Goal: Task Accomplishment & Management: Manage account settings

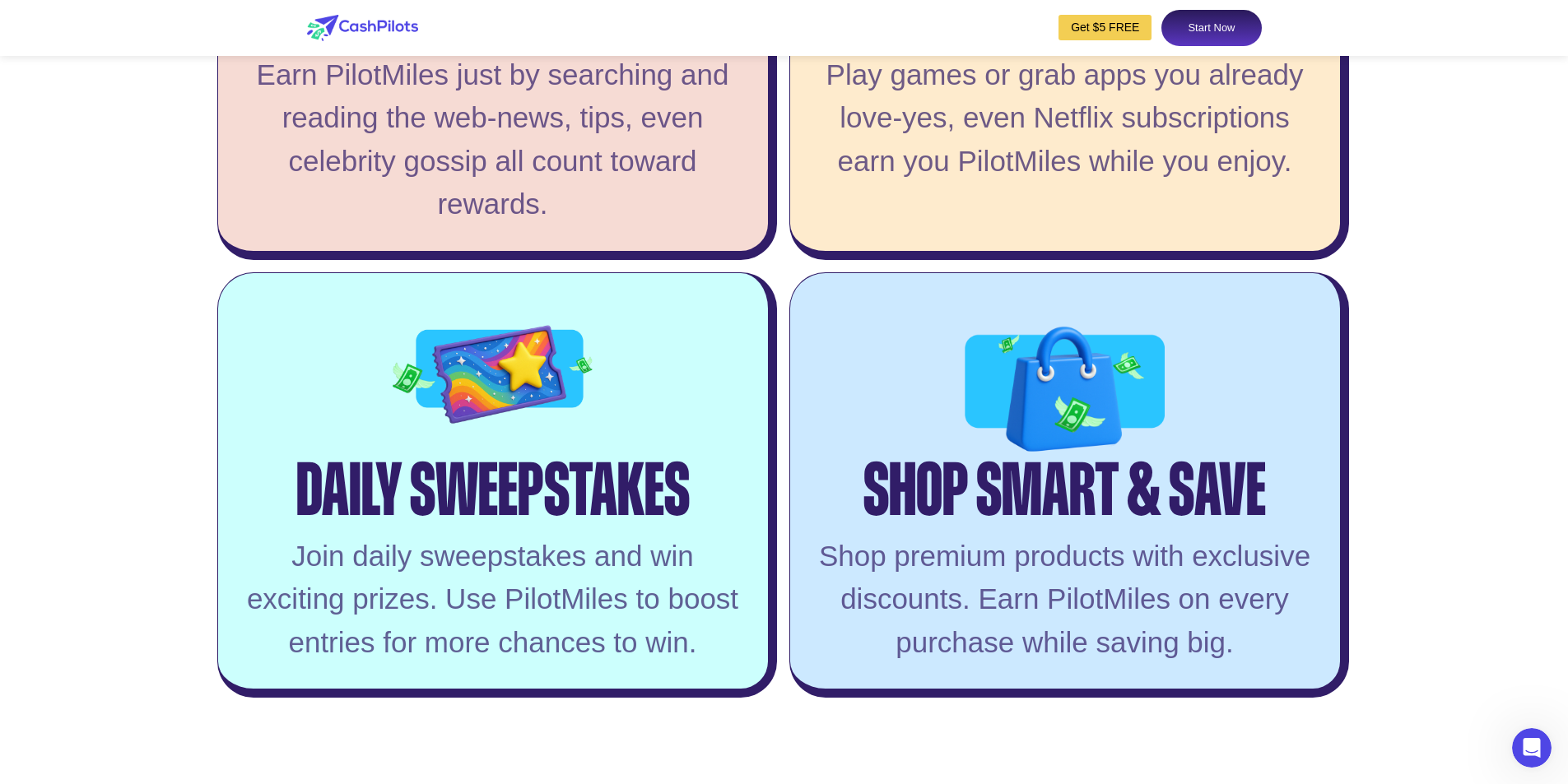
scroll to position [3401, 0]
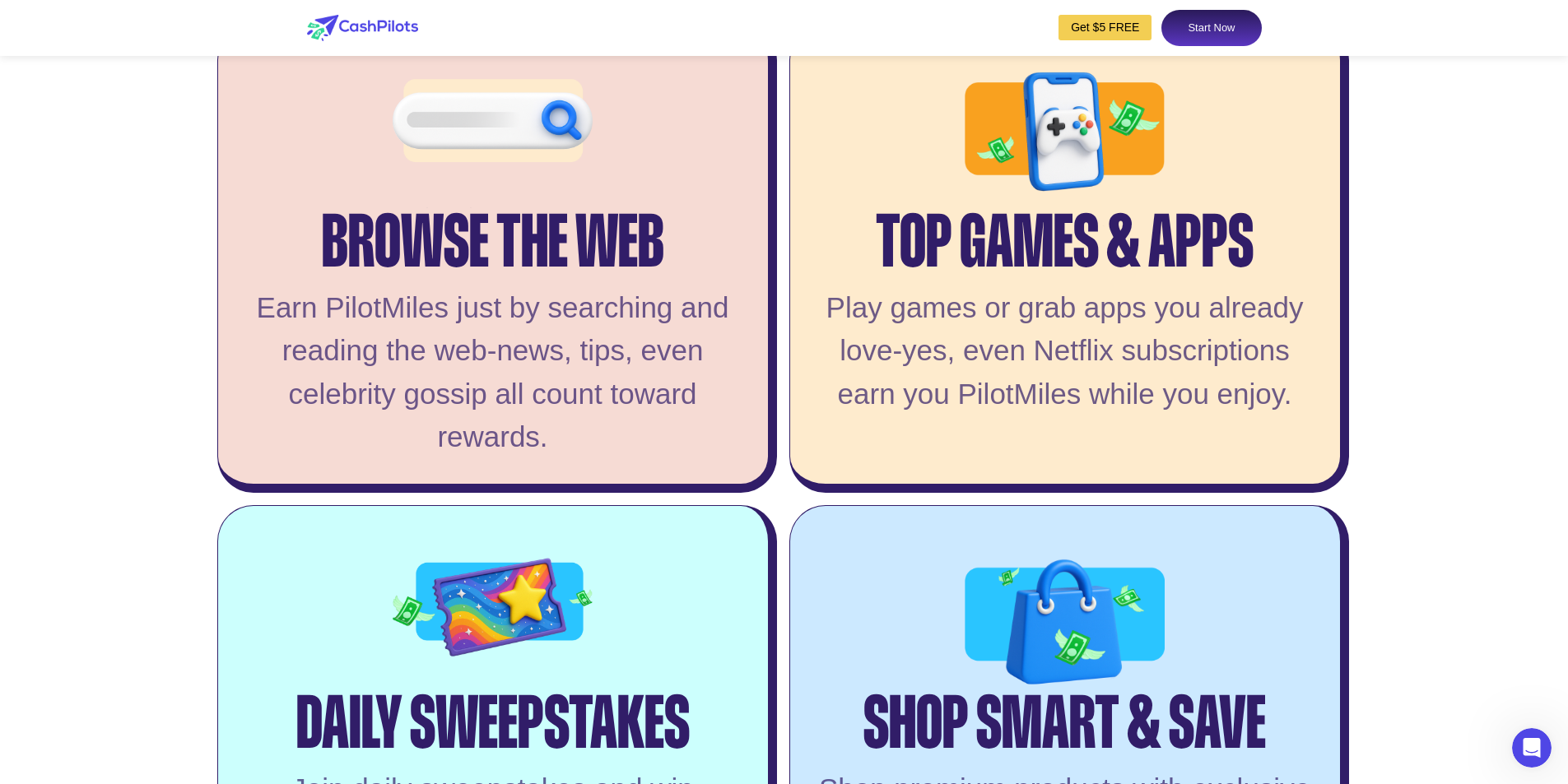
click at [987, 258] on div "Top Games & Apps" at bounding box center [1065, 224] width 378 height 78
click at [1196, 24] on link "Start Now" at bounding box center [1211, 28] width 99 height 36
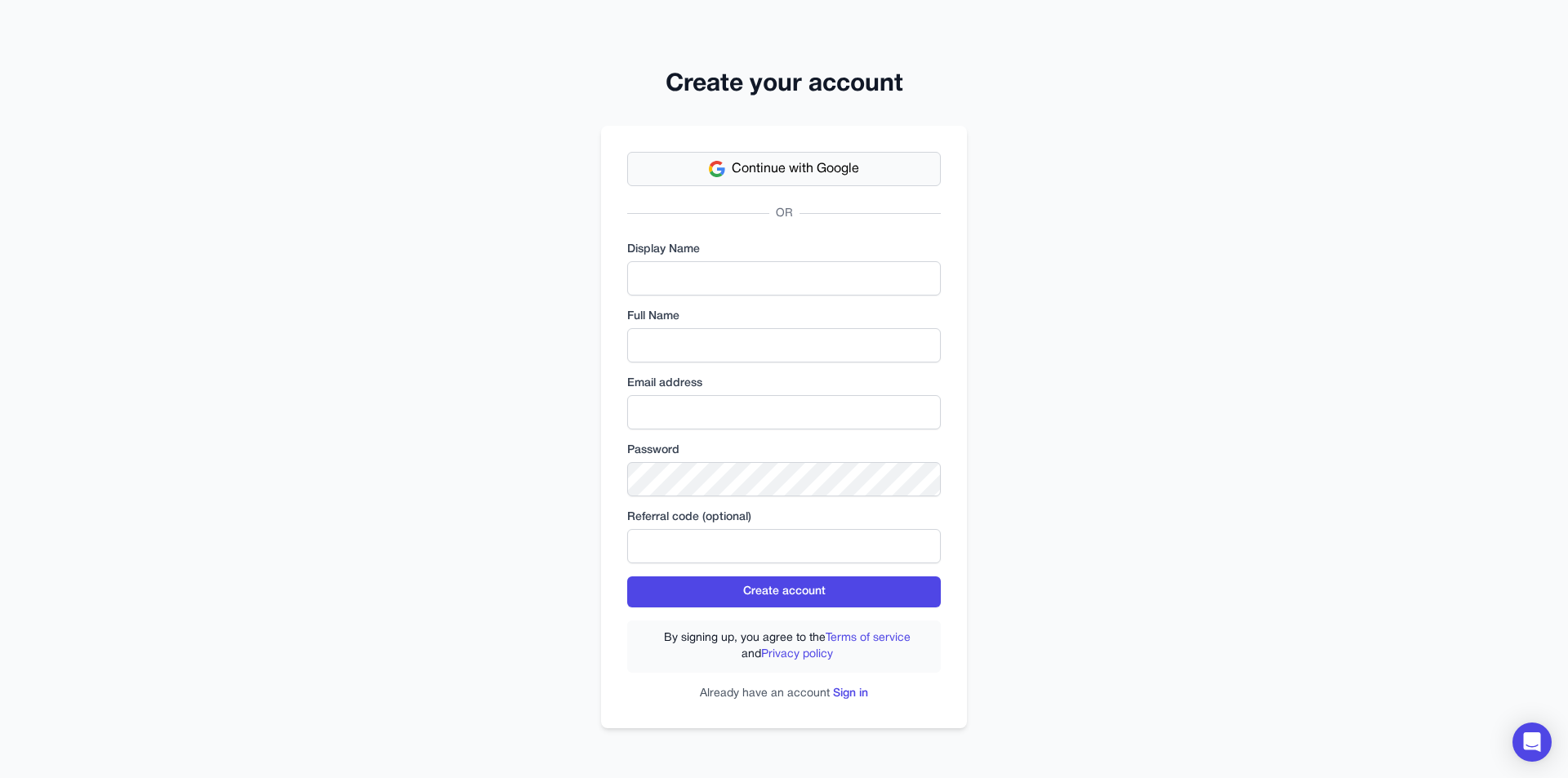
click at [761, 162] on span "Continue with Google" at bounding box center [795, 169] width 127 height 20
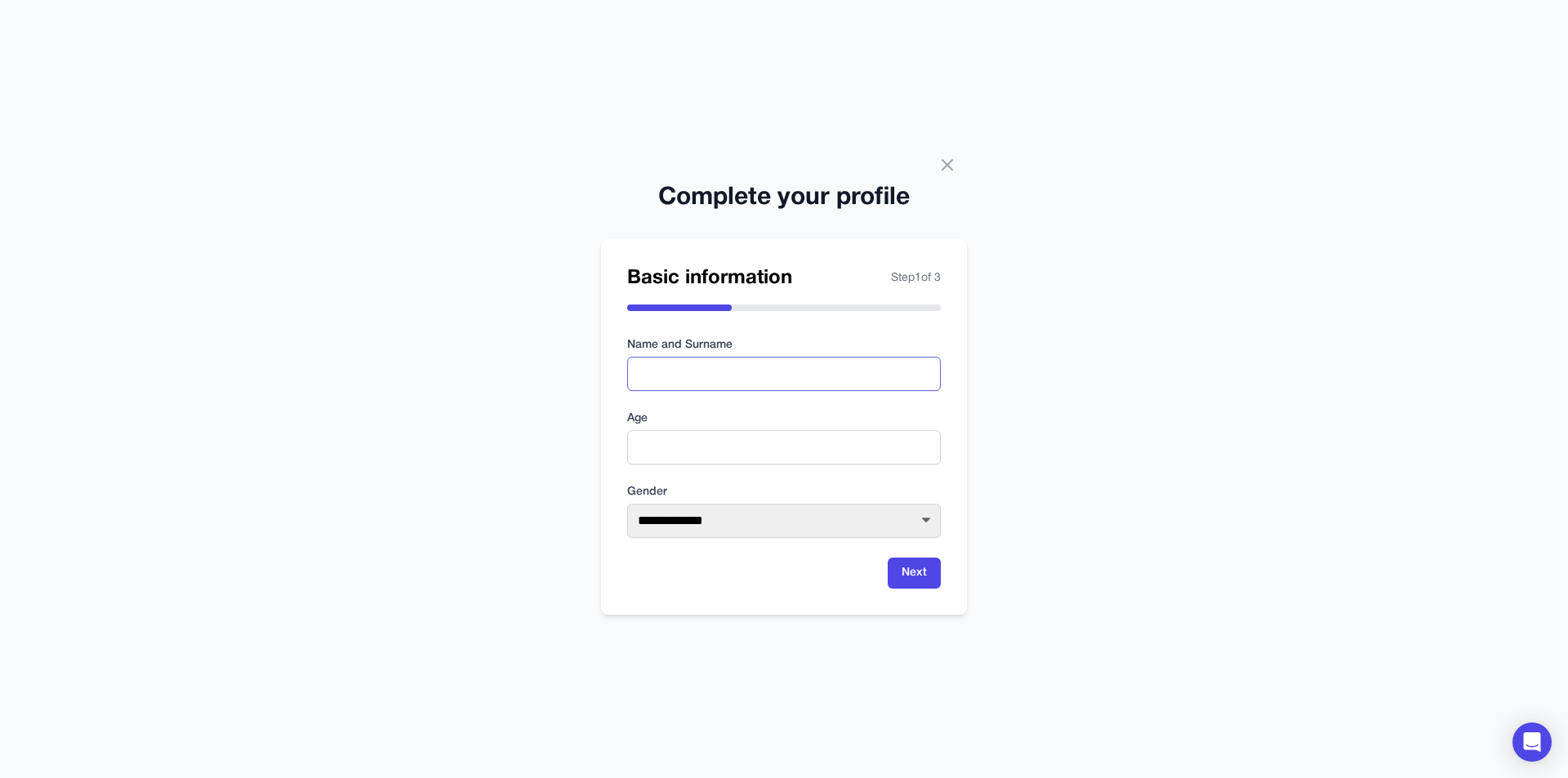
click at [715, 369] on input "text" at bounding box center [784, 374] width 314 height 34
type input "*****"
click at [706, 448] on input "number" at bounding box center [784, 447] width 314 height 34
type input "**"
drag, startPoint x: 749, startPoint y: 525, endPoint x: 740, endPoint y: 537, distance: 15.0
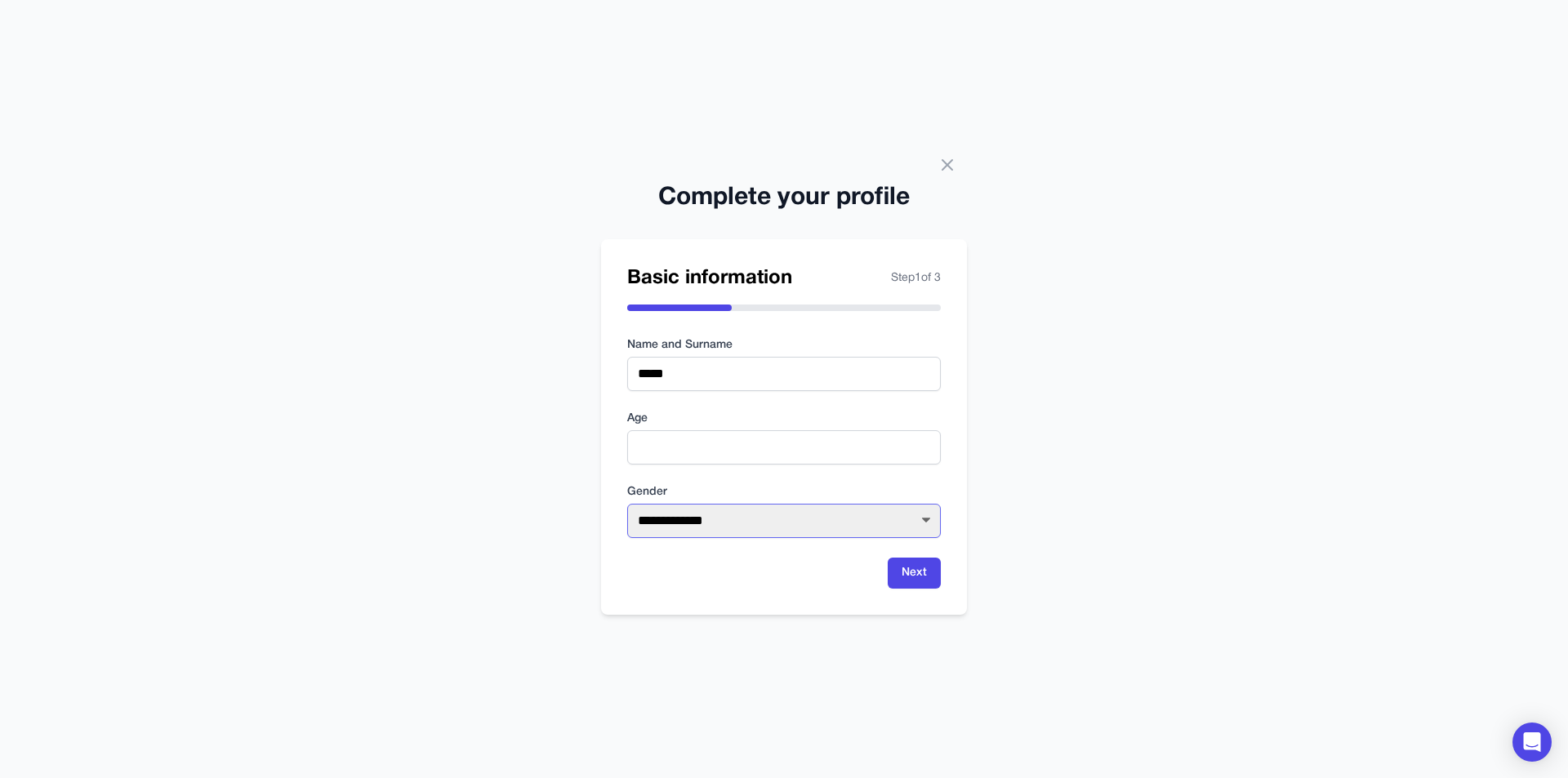
click at [749, 525] on select "**********" at bounding box center [784, 521] width 314 height 34
select select "****"
click at [628, 504] on select "**********" at bounding box center [784, 521] width 314 height 34
click at [919, 571] on button "Next" at bounding box center [914, 573] width 53 height 31
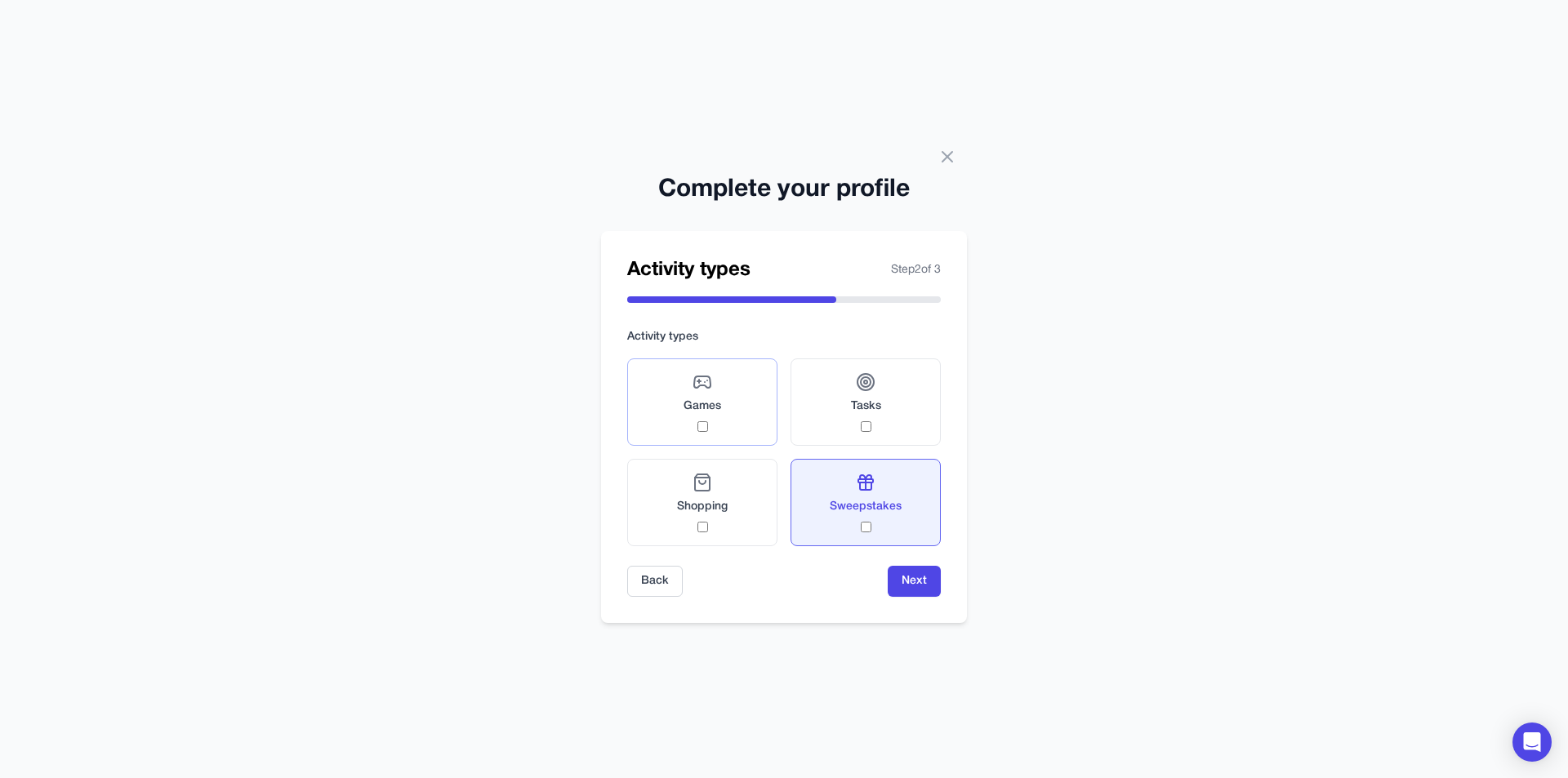
click at [700, 419] on div "Games" at bounding box center [703, 402] width 38 height 60
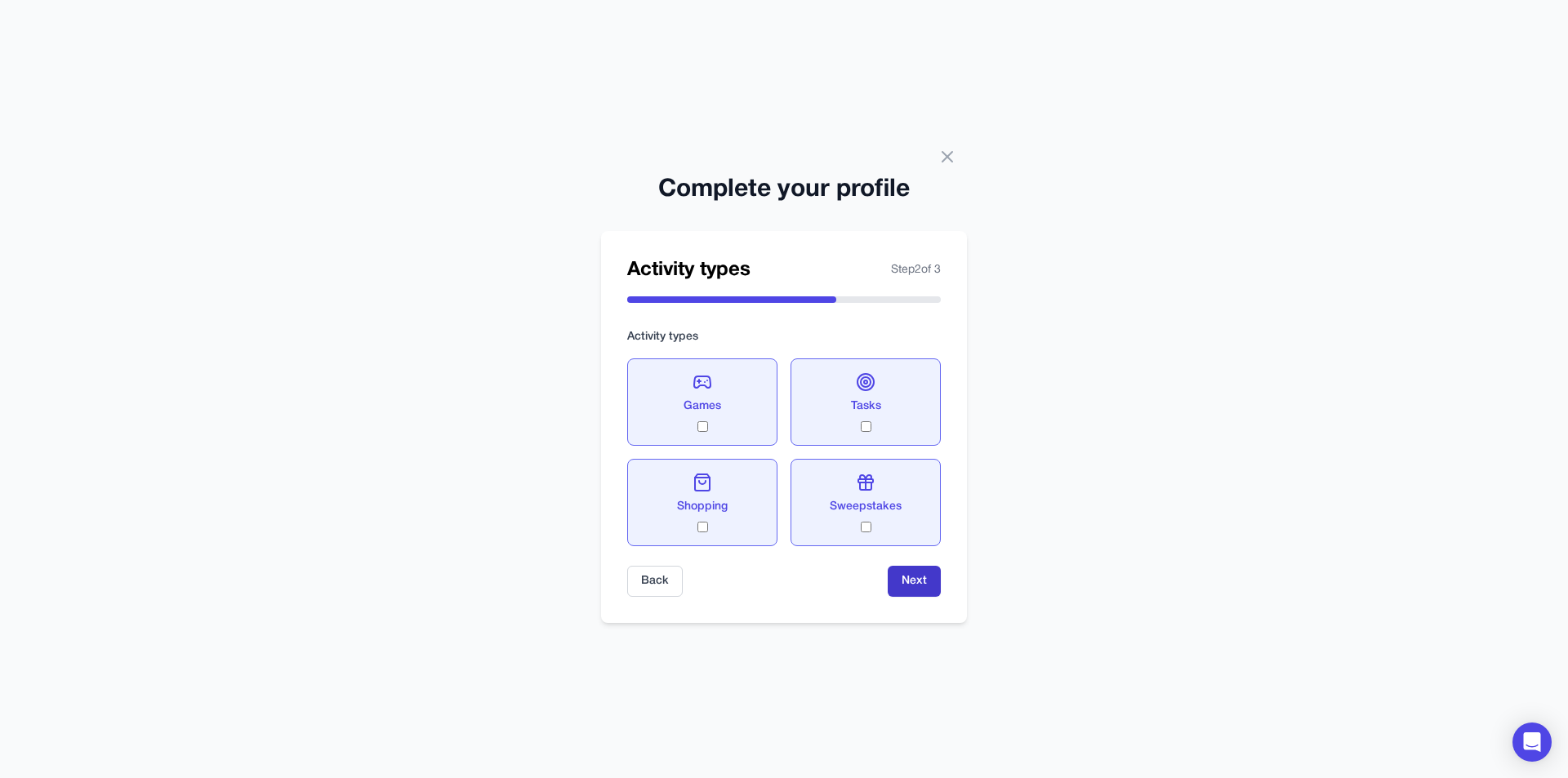
click at [914, 575] on button "Next" at bounding box center [914, 581] width 53 height 31
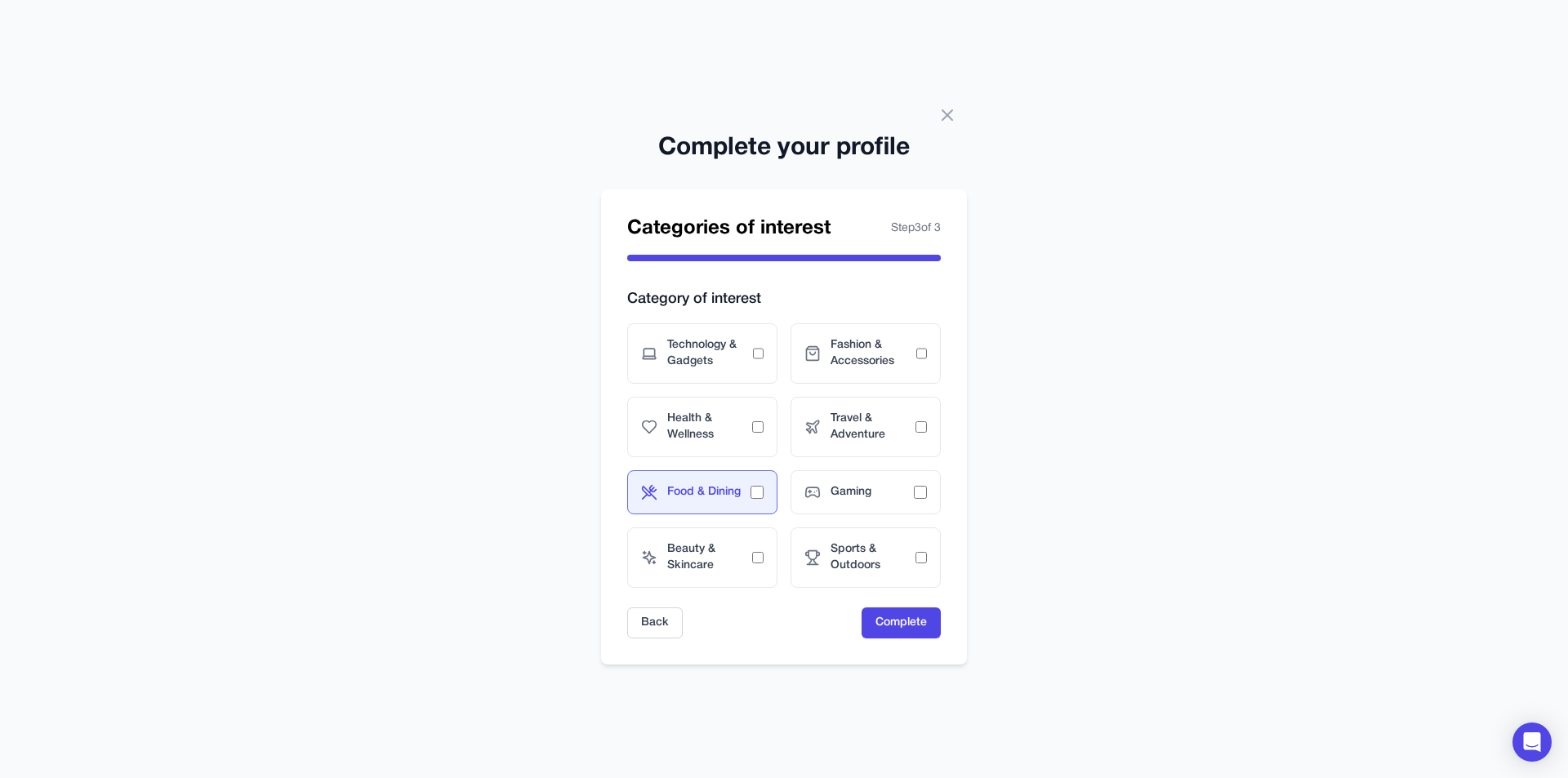
click at [767, 483] on div "Food & Dining" at bounding box center [703, 492] width 151 height 44
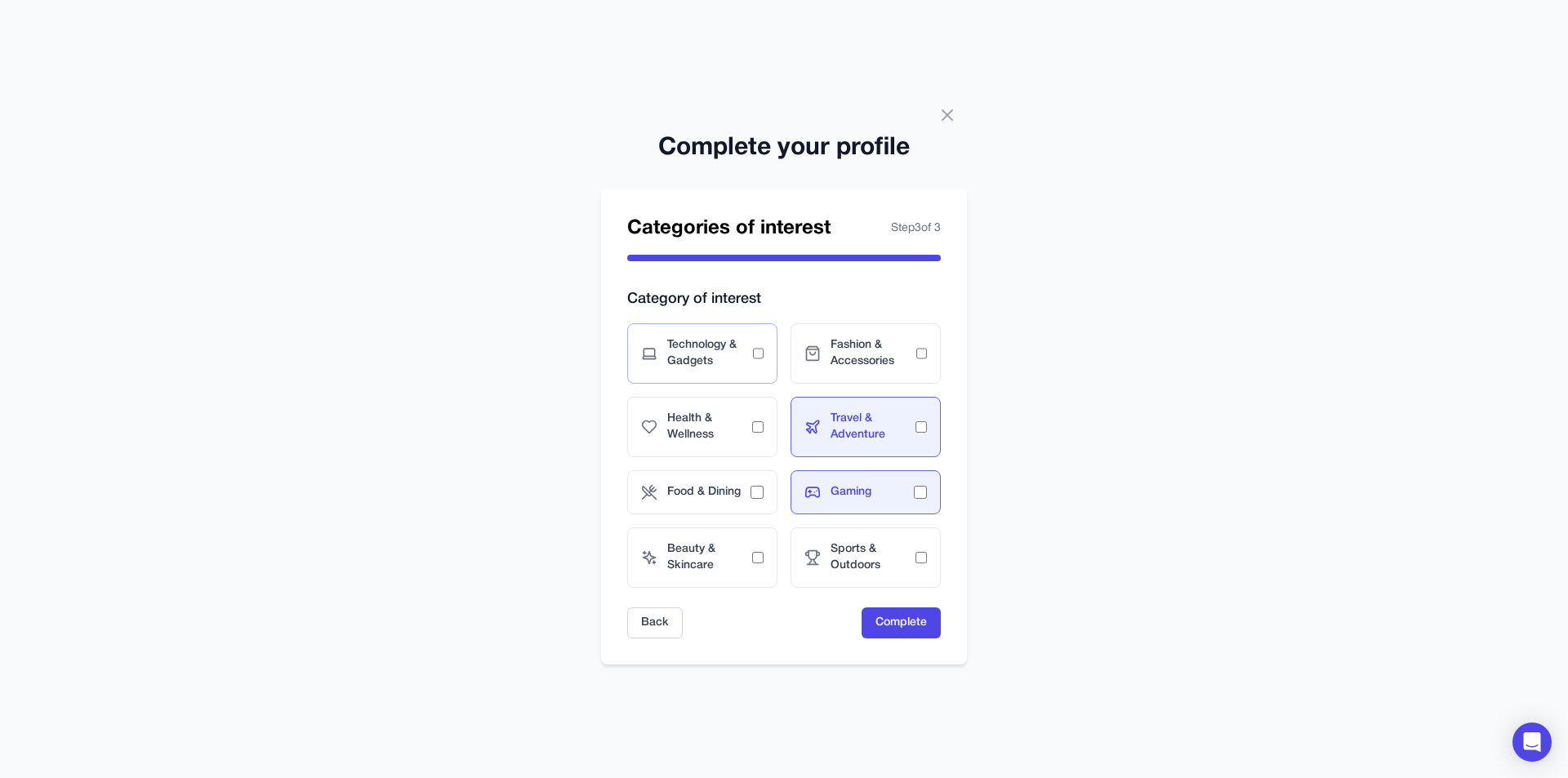
click at [768, 350] on div "Technology & Gadgets" at bounding box center [703, 353] width 151 height 60
drag, startPoint x: 931, startPoint y: 555, endPoint x: 923, endPoint y: 566, distance: 13.6
click at [931, 555] on div "Sports & Outdoors" at bounding box center [866, 558] width 151 height 60
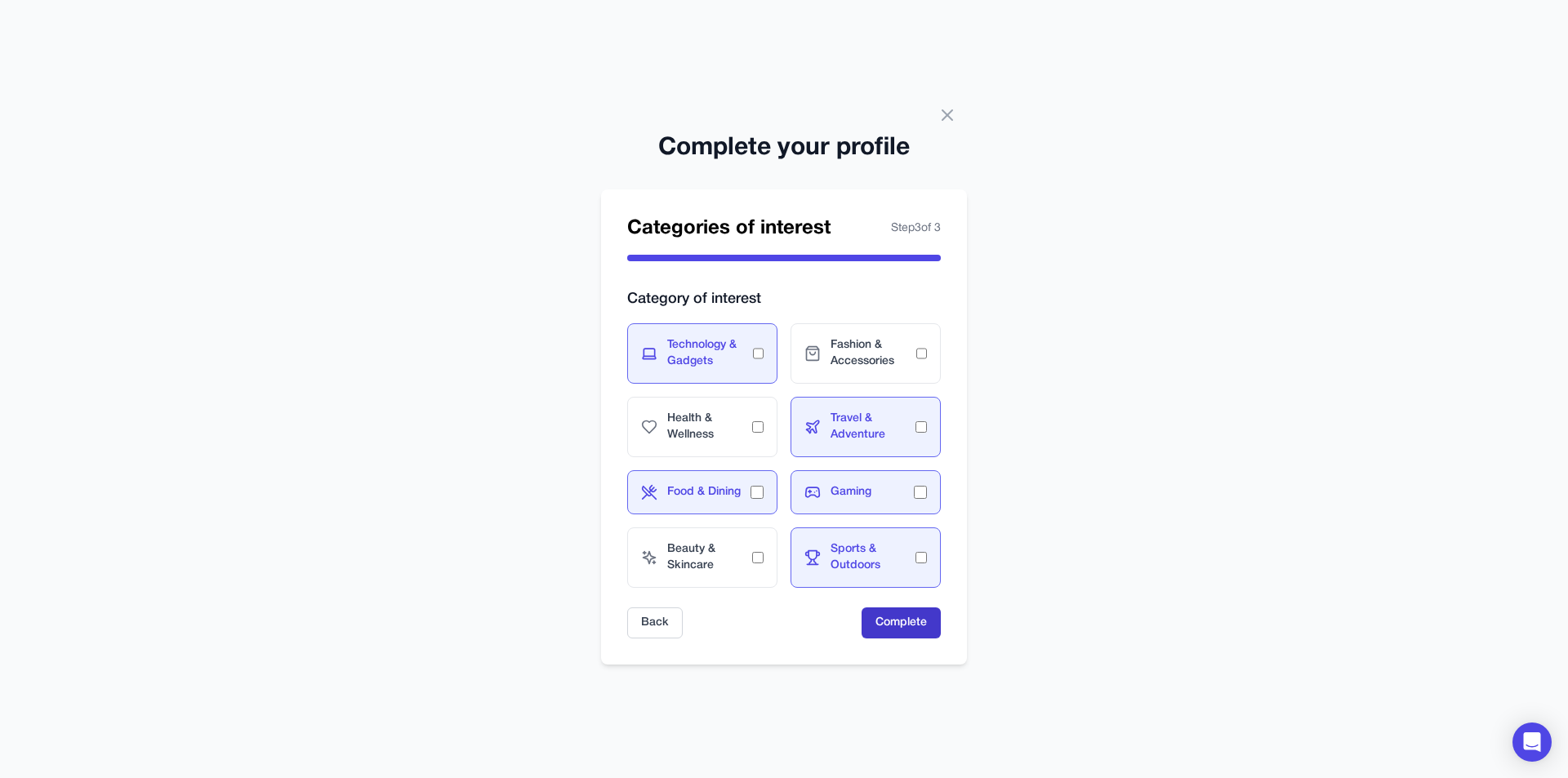
click at [910, 621] on button "Complete" at bounding box center [901, 623] width 79 height 31
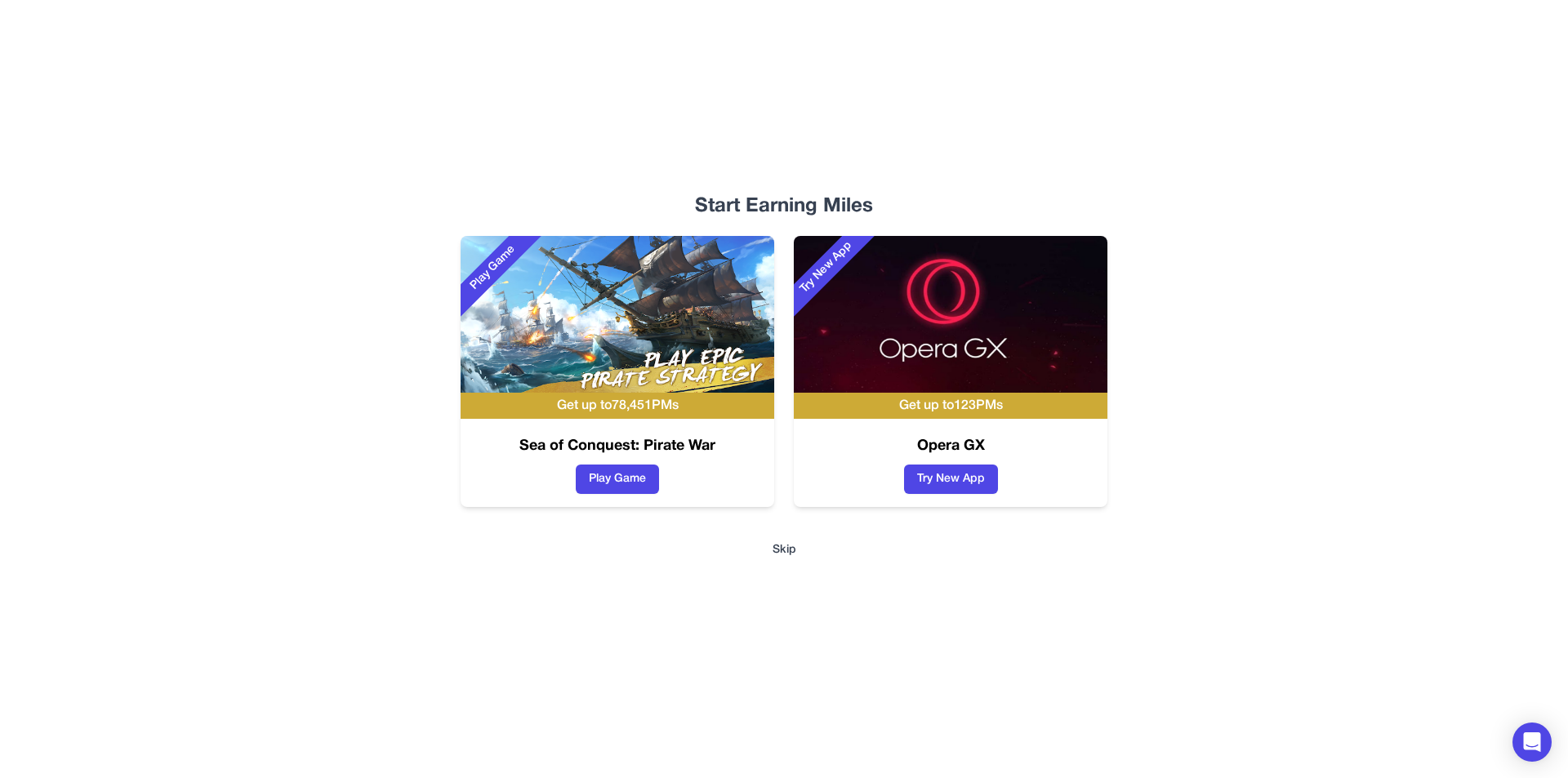
click at [779, 551] on button "Skip" at bounding box center [784, 550] width 23 height 16
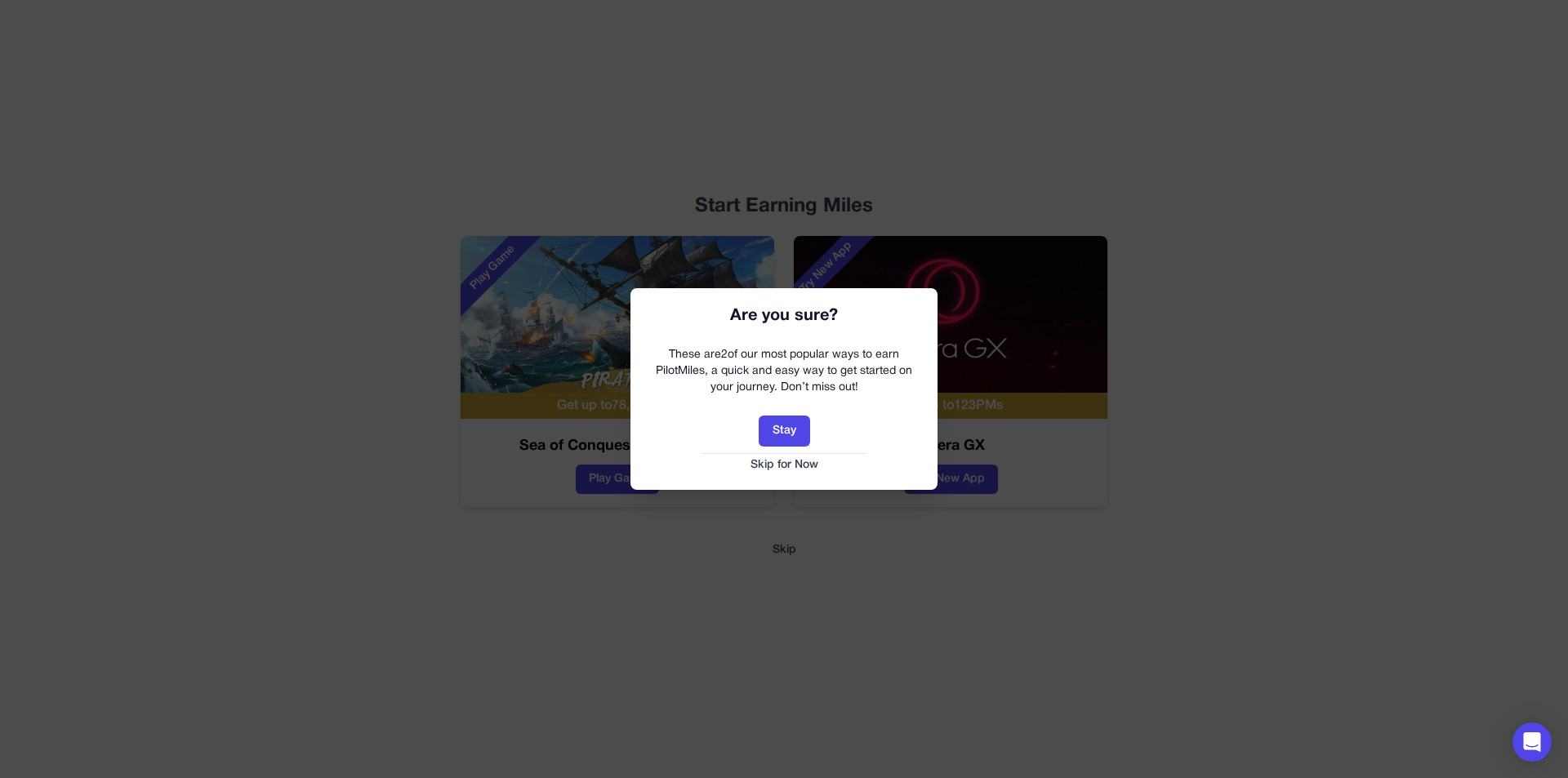
click at [785, 460] on button "Skip for Now" at bounding box center [784, 465] width 274 height 16
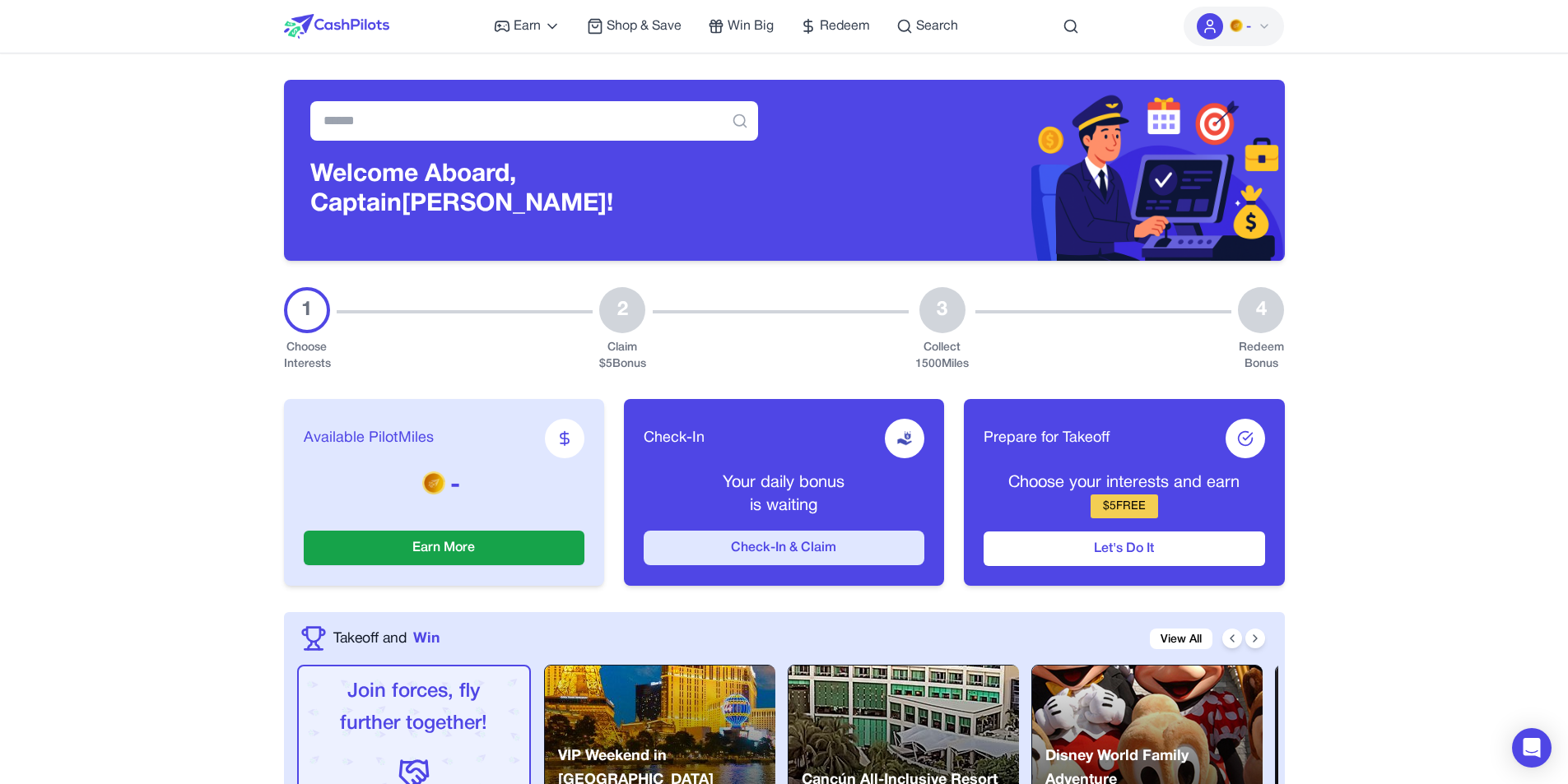
click at [824, 539] on button "Check-In & Claim" at bounding box center [784, 548] width 281 height 34
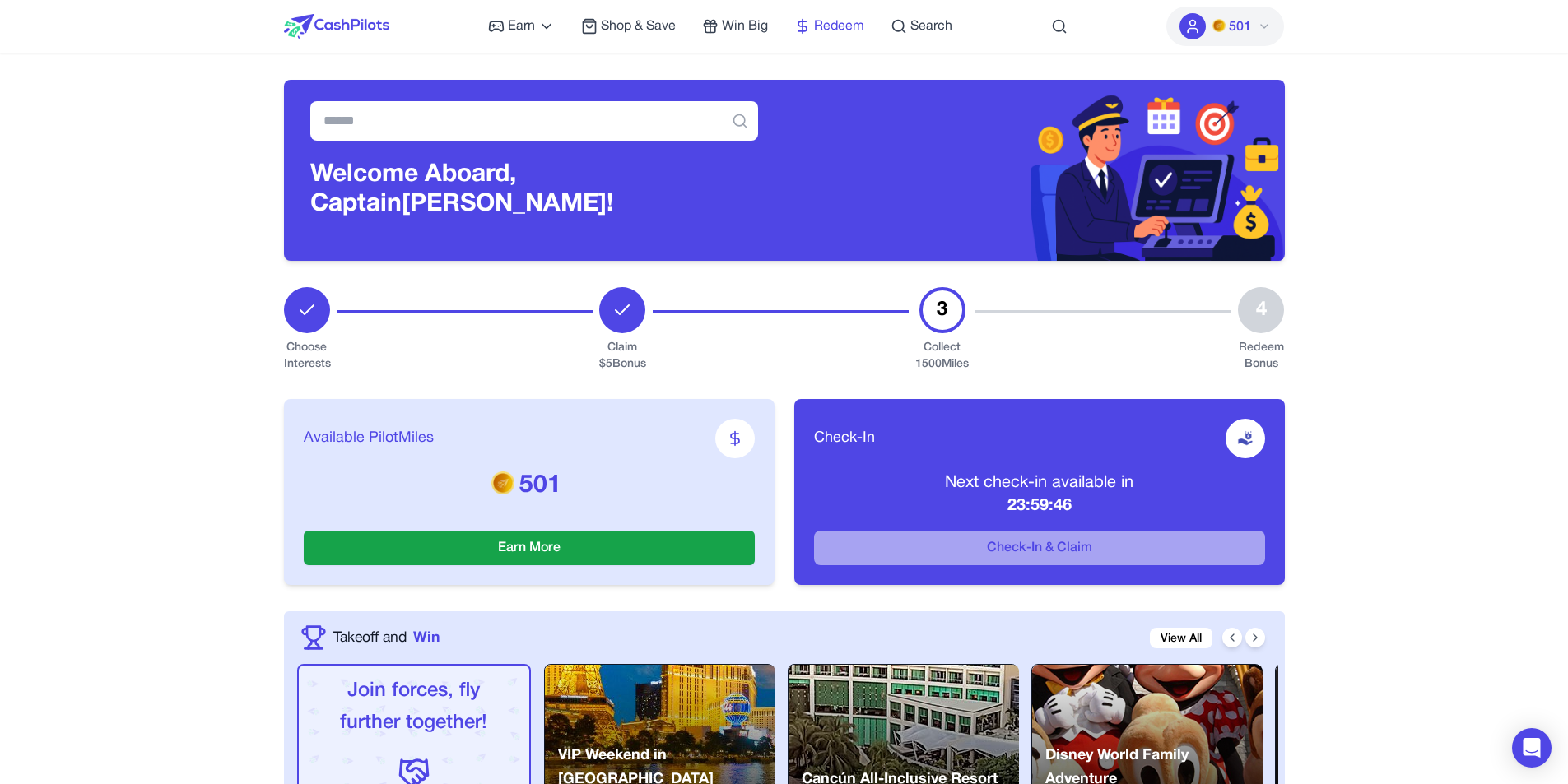
click at [832, 28] on span "Redeem" at bounding box center [840, 26] width 51 height 20
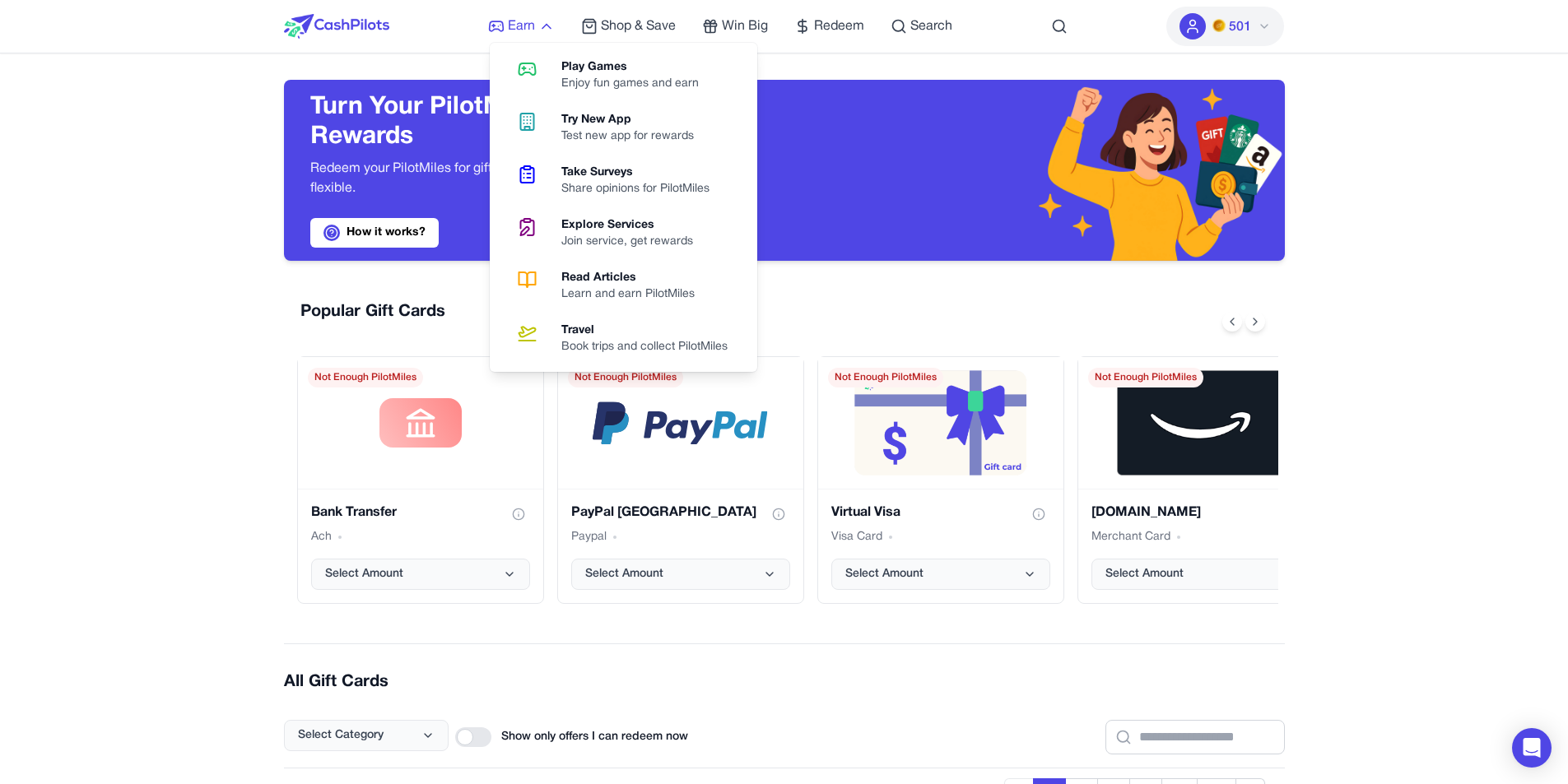
click at [523, 25] on span "Earn" at bounding box center [521, 26] width 27 height 20
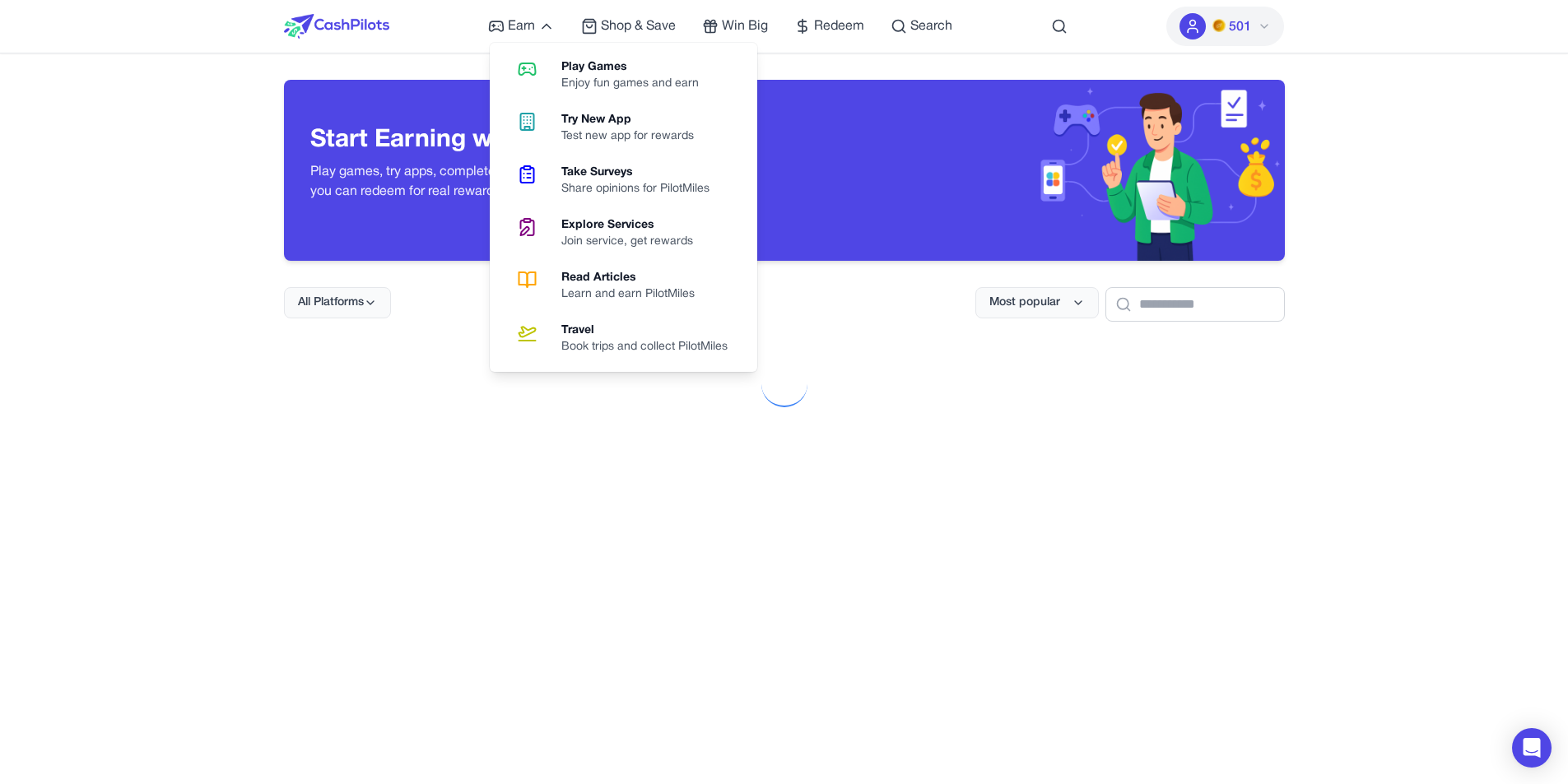
drag, startPoint x: 583, startPoint y: 70, endPoint x: 596, endPoint y: 62, distance: 15.3
click at [583, 69] on div "Play Games" at bounding box center [636, 68] width 151 height 16
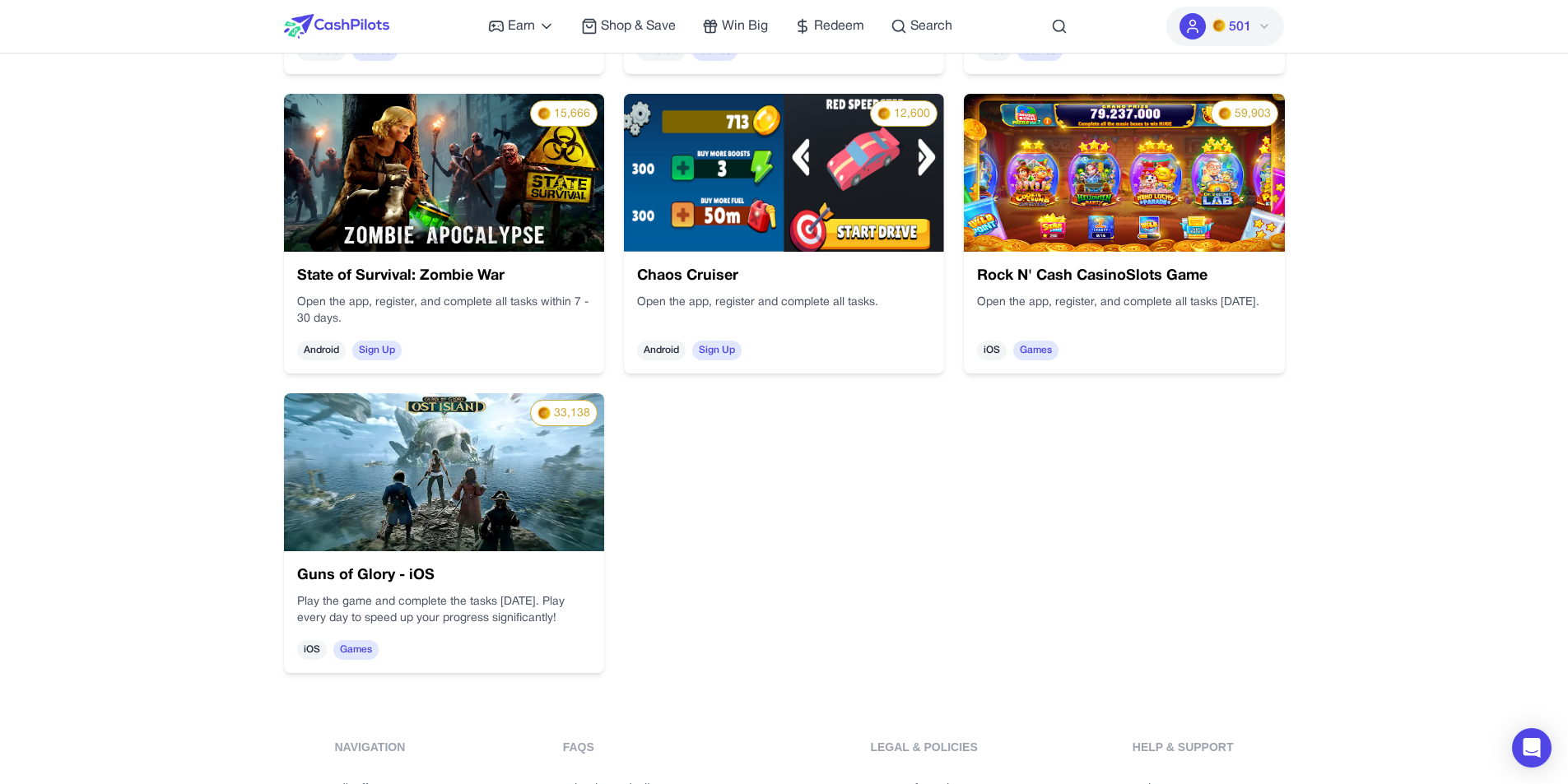
scroll to position [2075, 0]
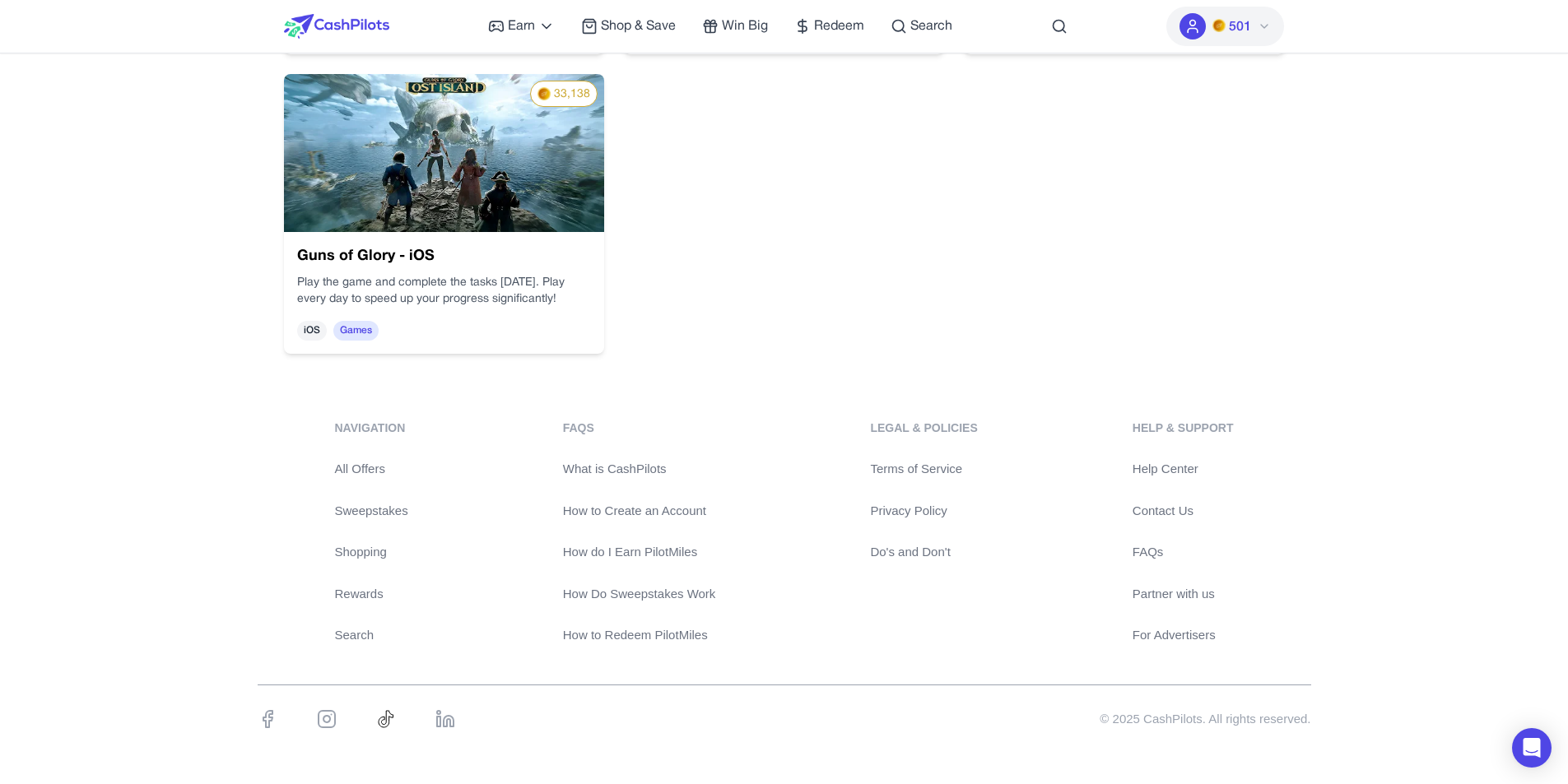
click at [1163, 510] on link "Contact Us" at bounding box center [1184, 511] width 101 height 19
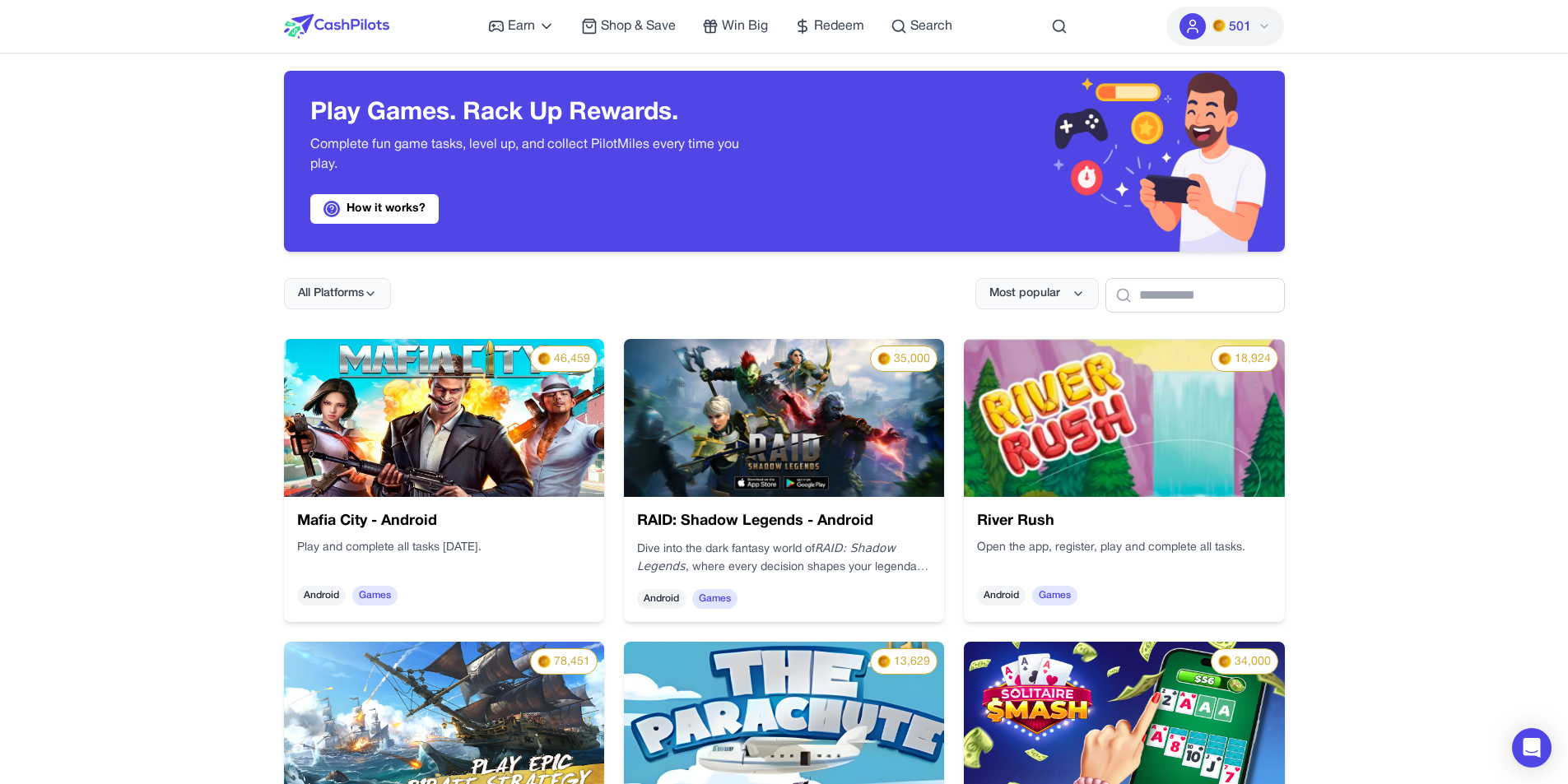
scroll to position [0, 0]
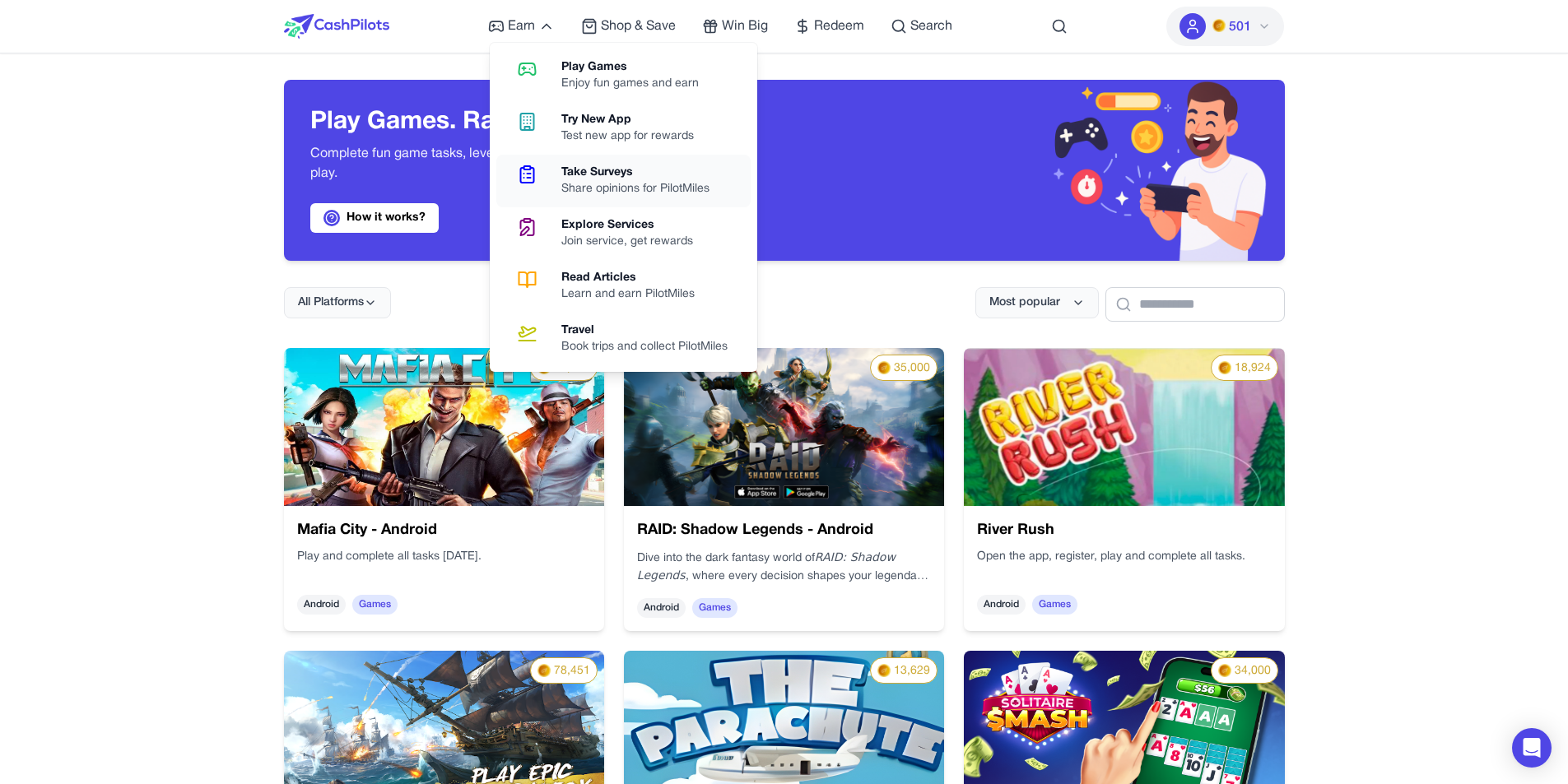
click at [581, 191] on div "Share opinions for PilotMiles" at bounding box center [642, 189] width 162 height 16
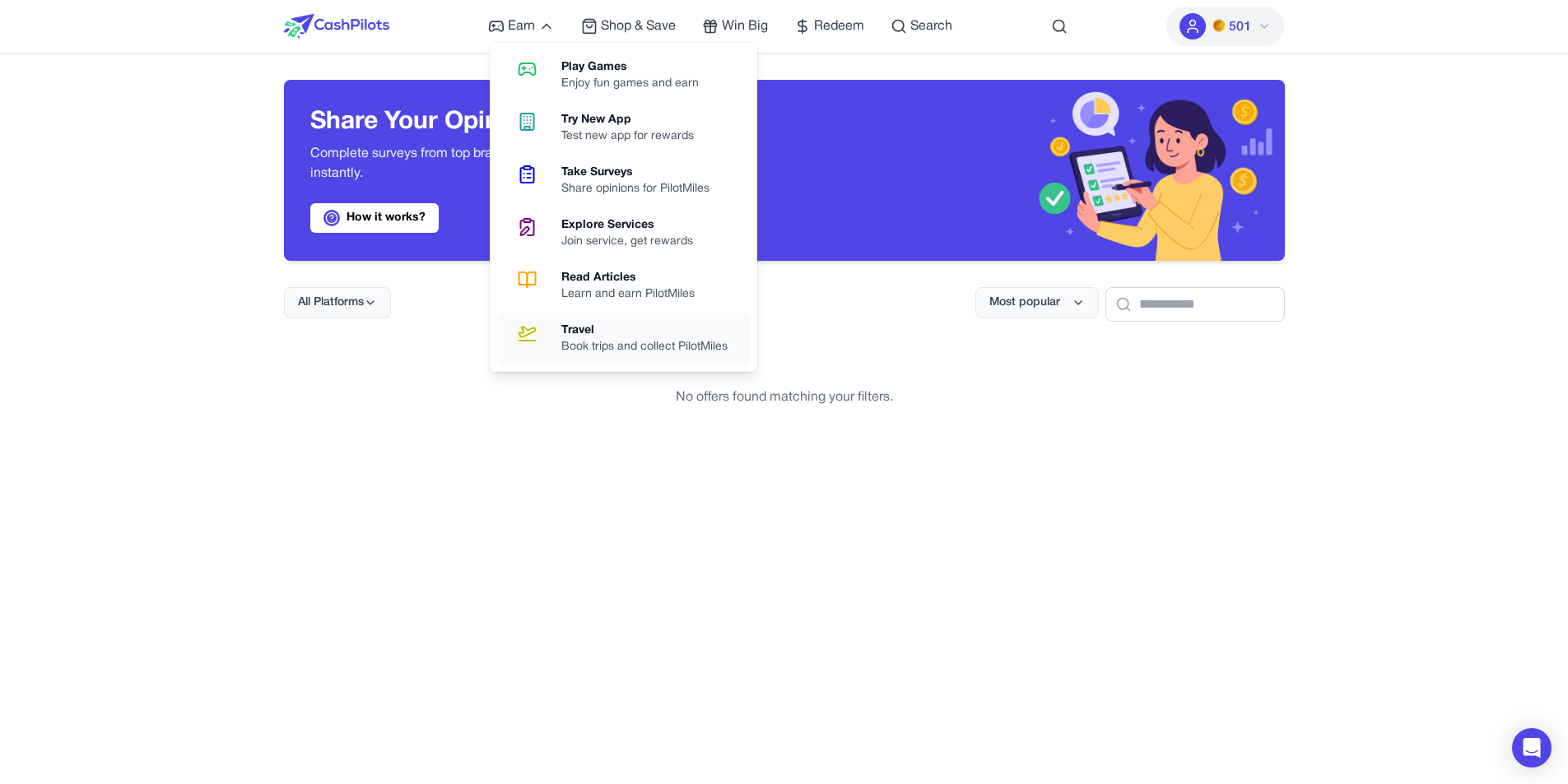
click at [581, 339] on div "Book trips and collect PilotMiles" at bounding box center [651, 347] width 180 height 16
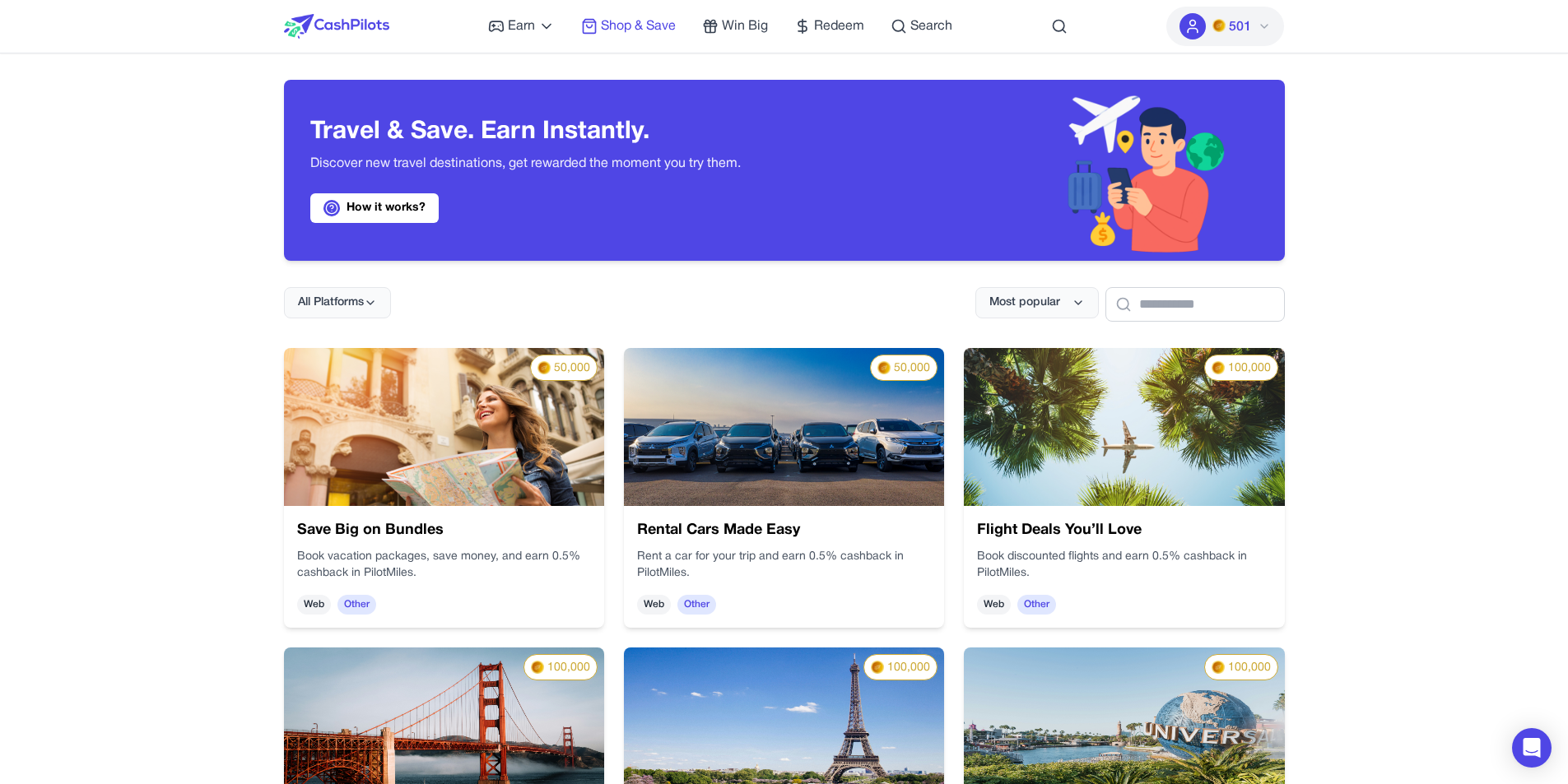
click at [619, 23] on span "Shop & Save" at bounding box center [638, 26] width 75 height 20
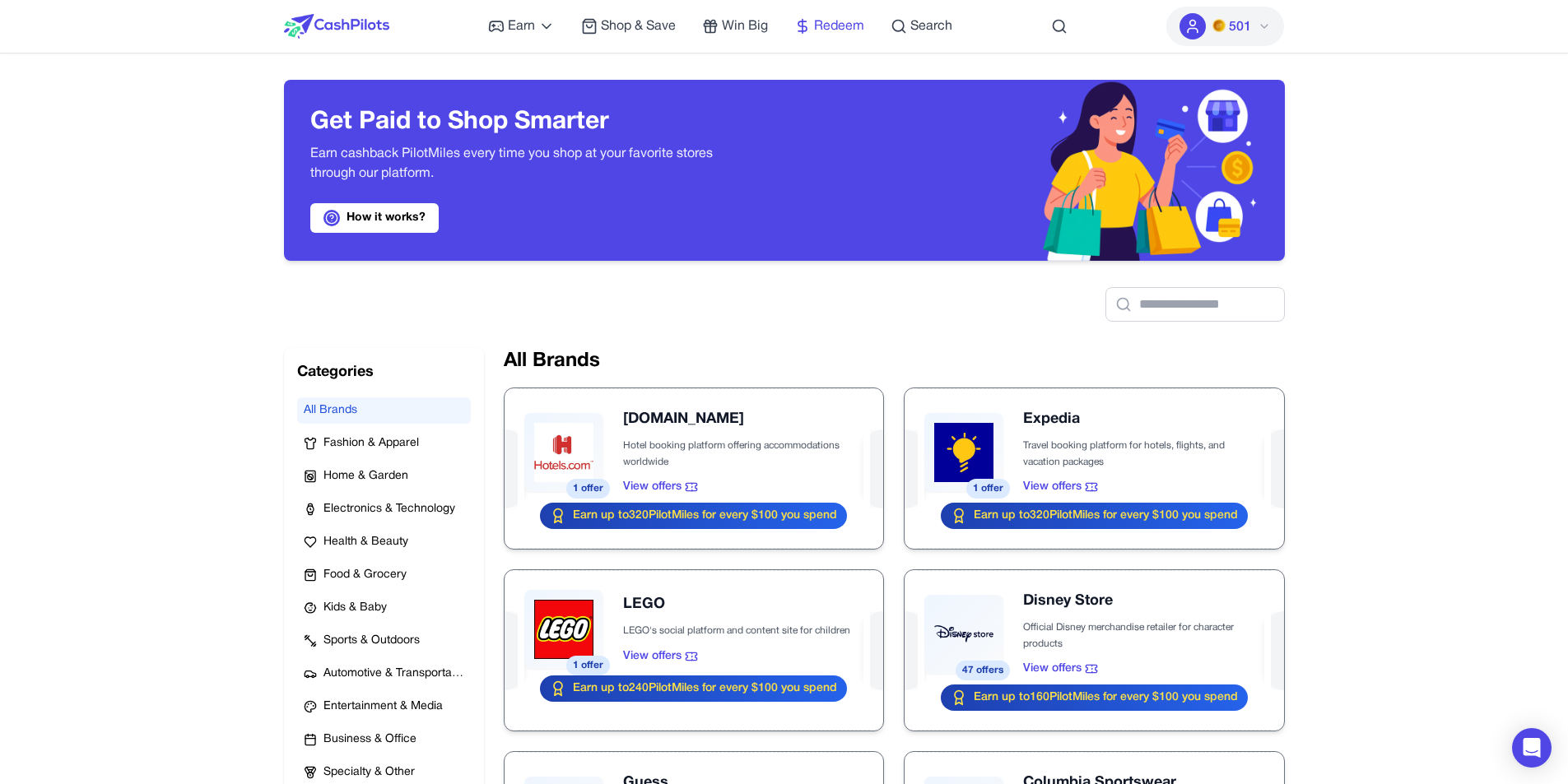
click at [835, 26] on span "Redeem" at bounding box center [840, 26] width 51 height 20
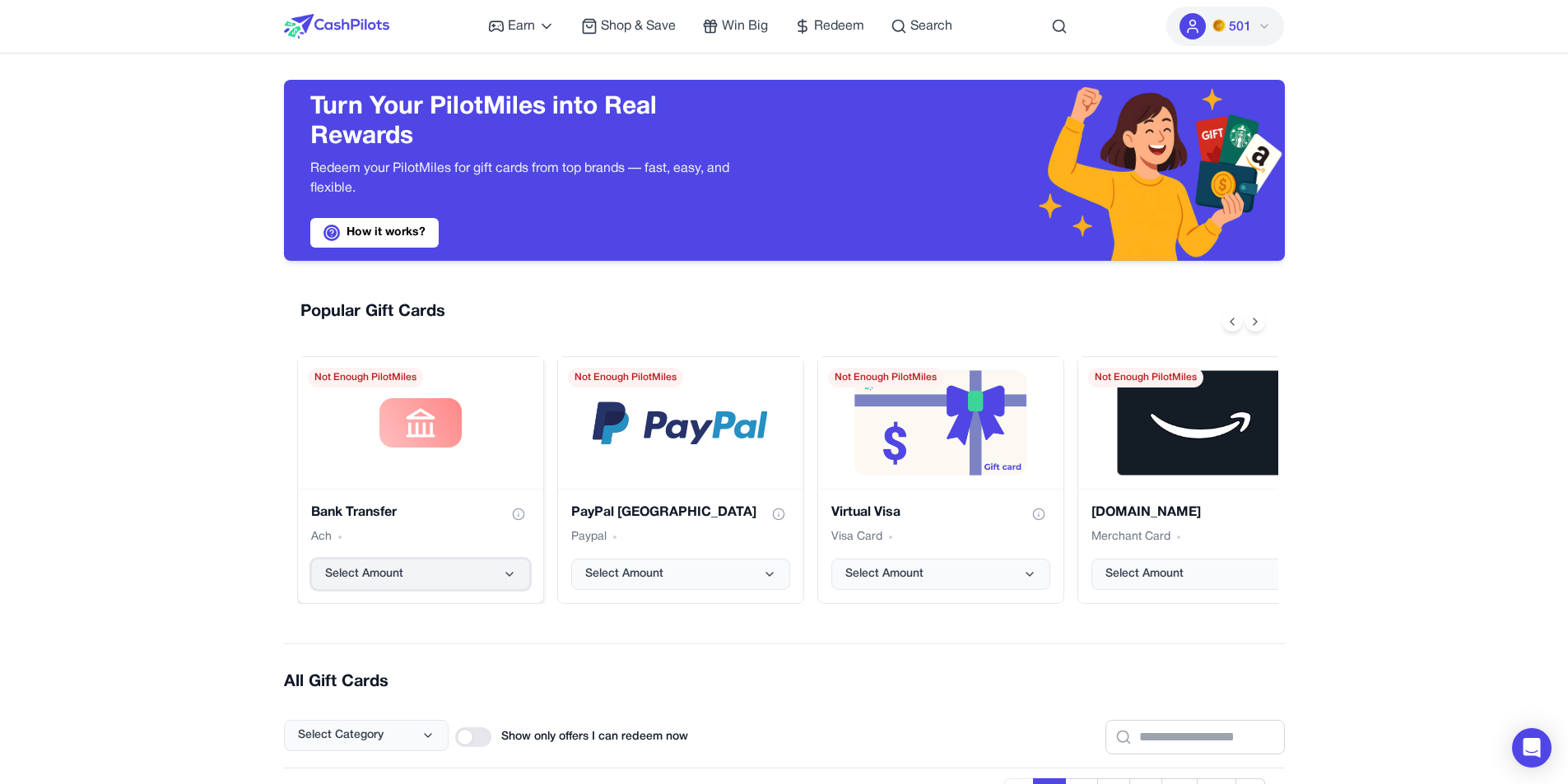
click at [468, 574] on button "Select Amount" at bounding box center [420, 574] width 219 height 32
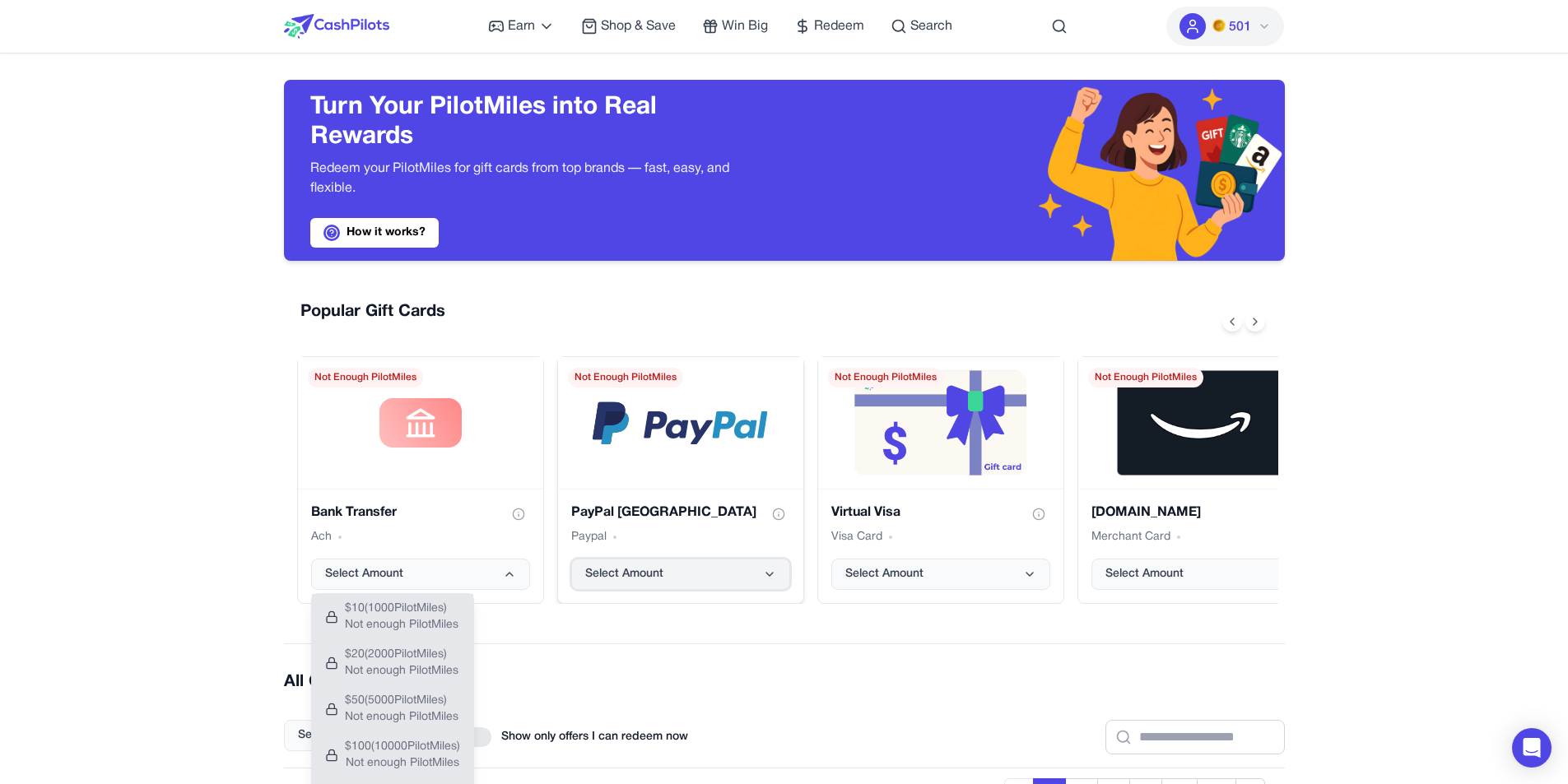
click at [695, 561] on button "Select Amount" at bounding box center [681, 574] width 219 height 32
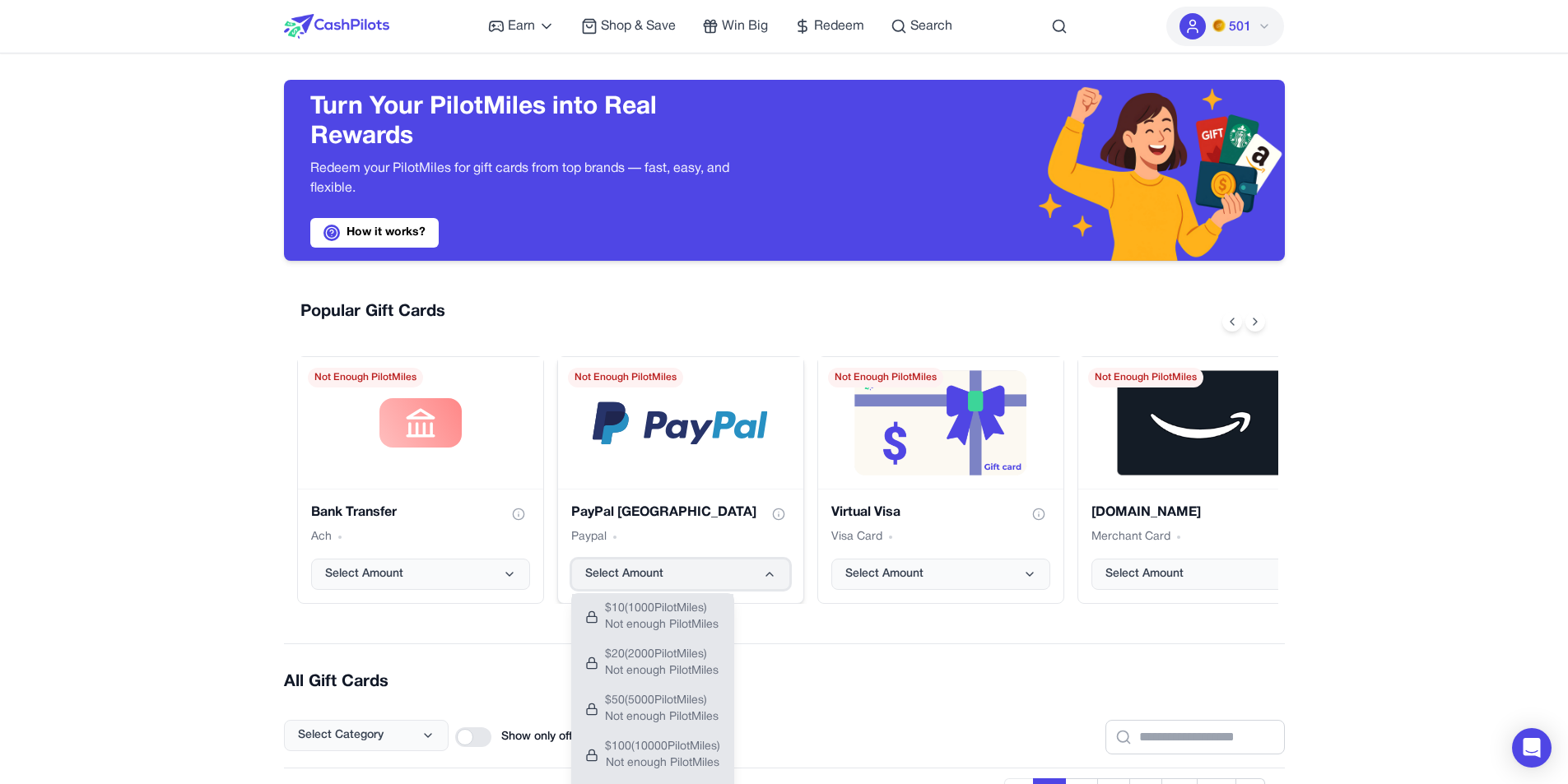
click at [690, 565] on button "Select Amount" at bounding box center [681, 574] width 219 height 32
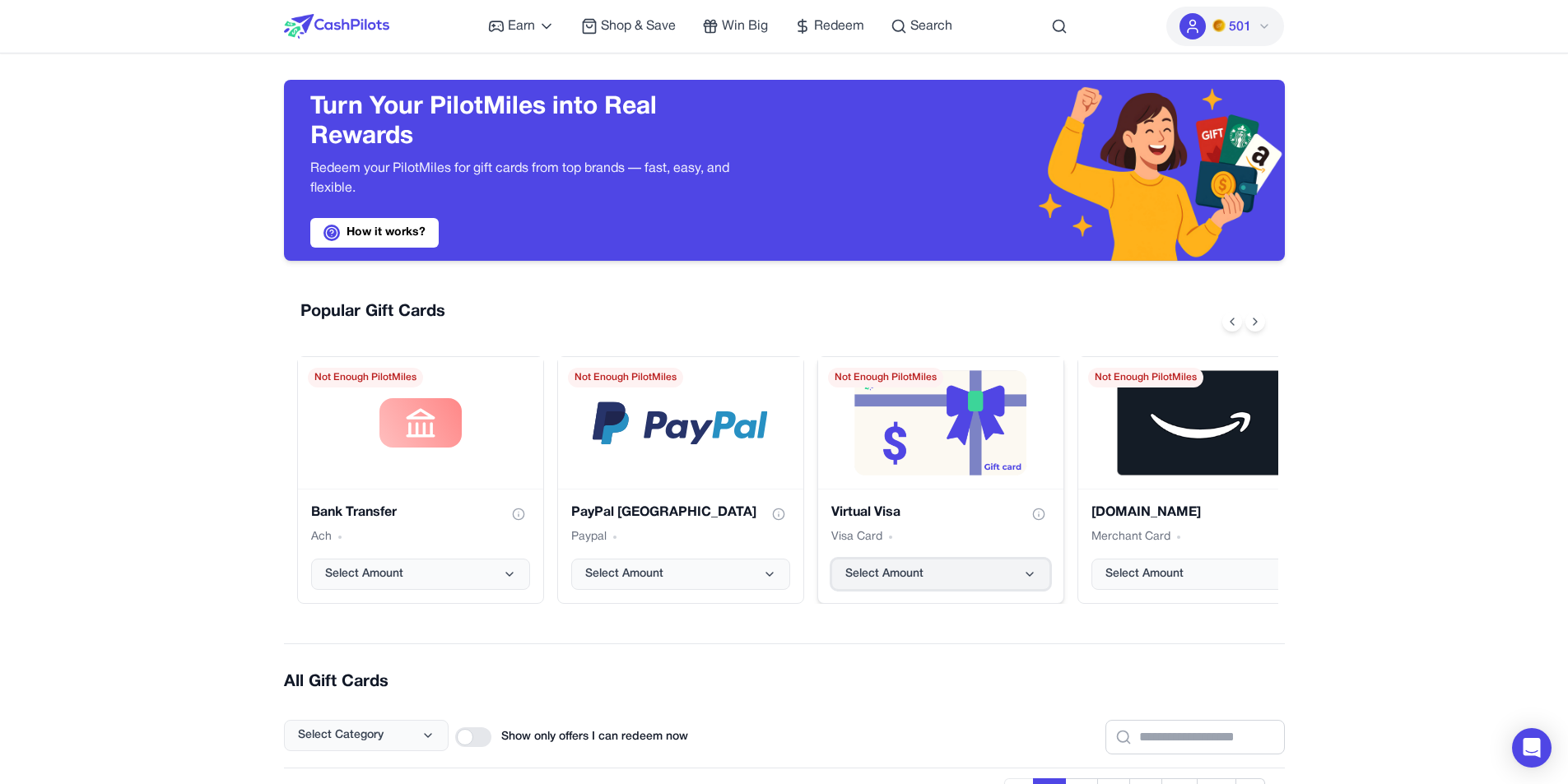
click at [896, 573] on span "Select Amount" at bounding box center [885, 574] width 79 height 16
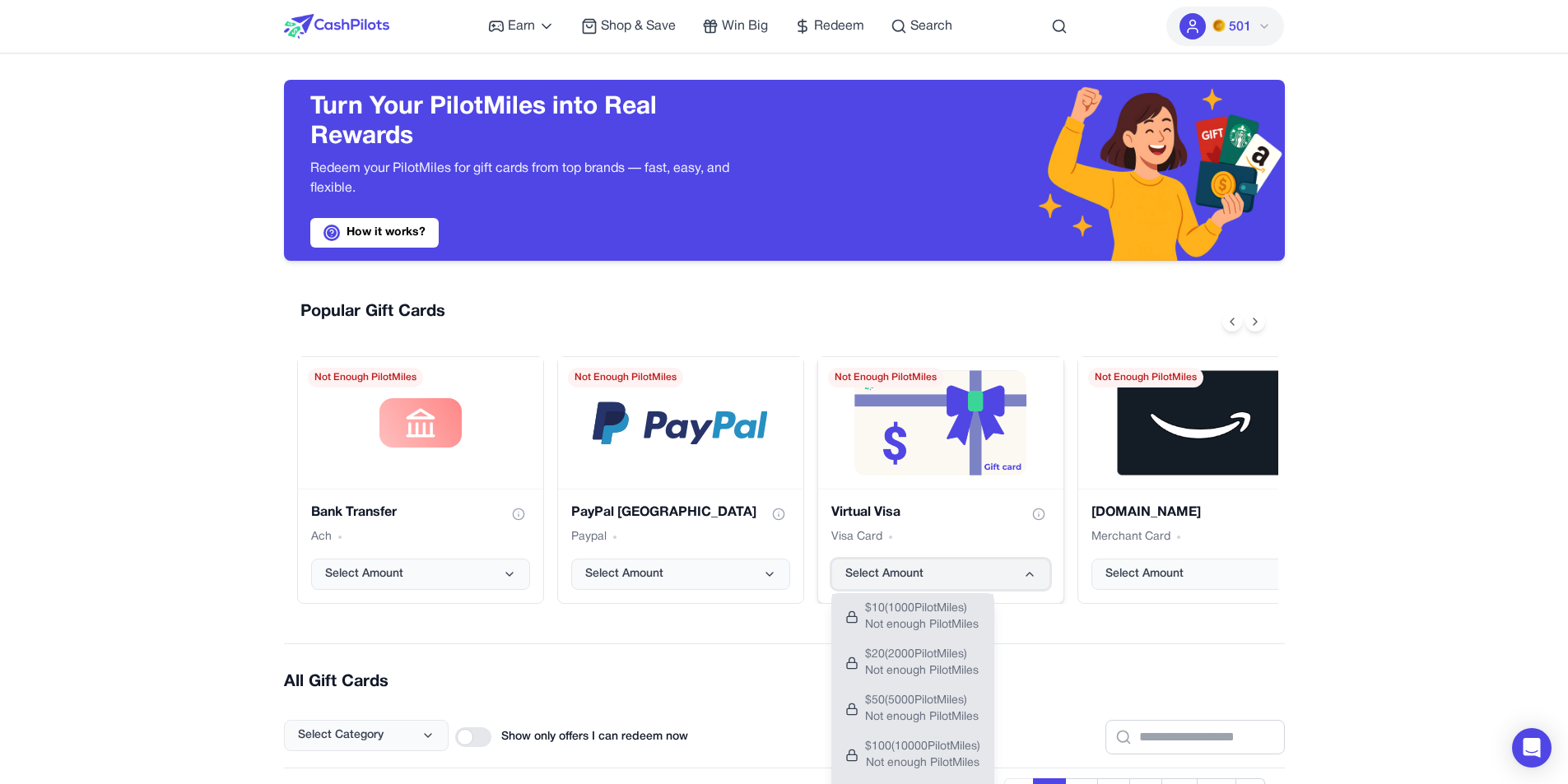
click at [952, 569] on button "Select Amount" at bounding box center [941, 574] width 219 height 32
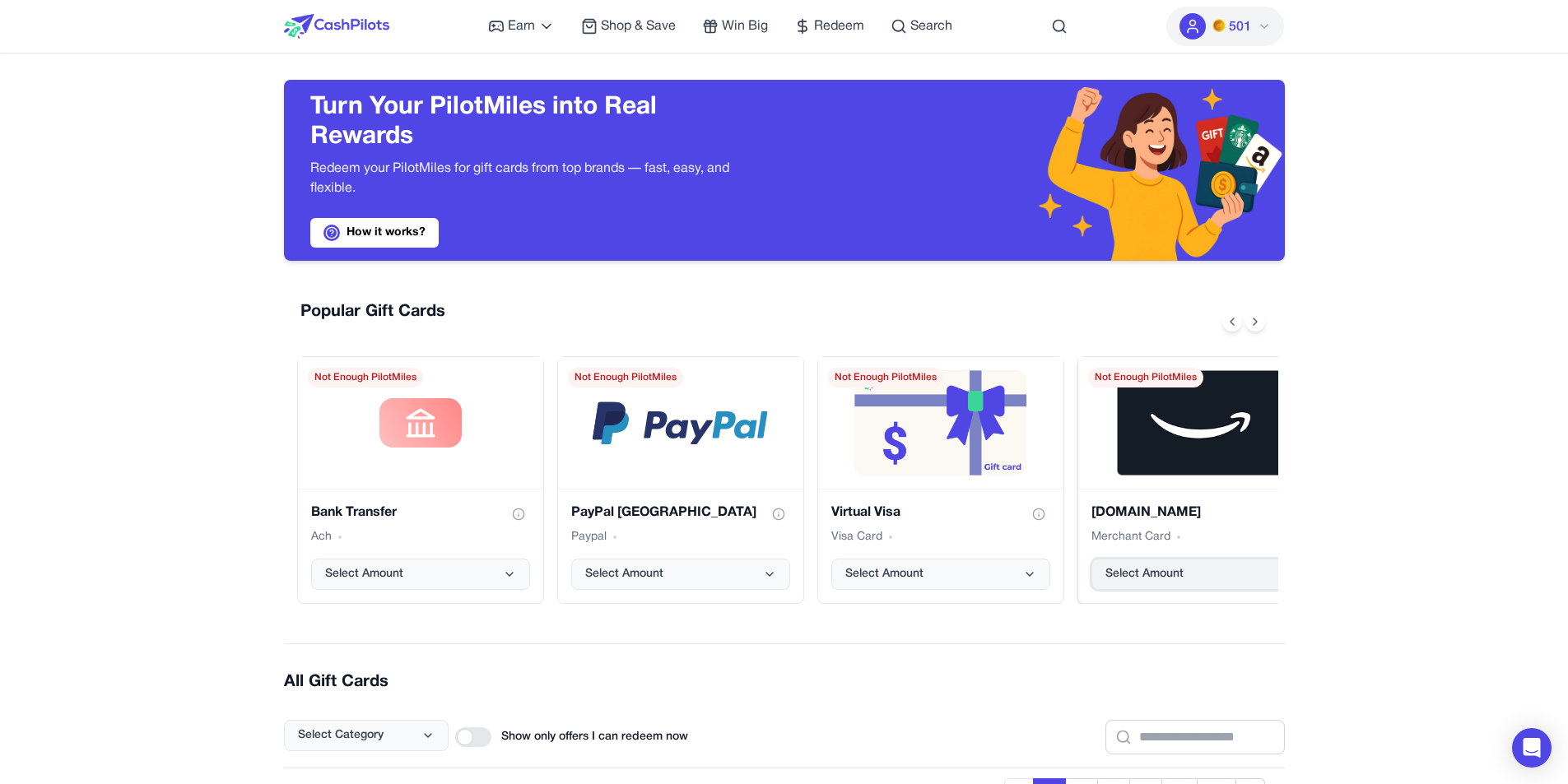
click at [1142, 563] on button "Select Amount" at bounding box center [1201, 574] width 219 height 32
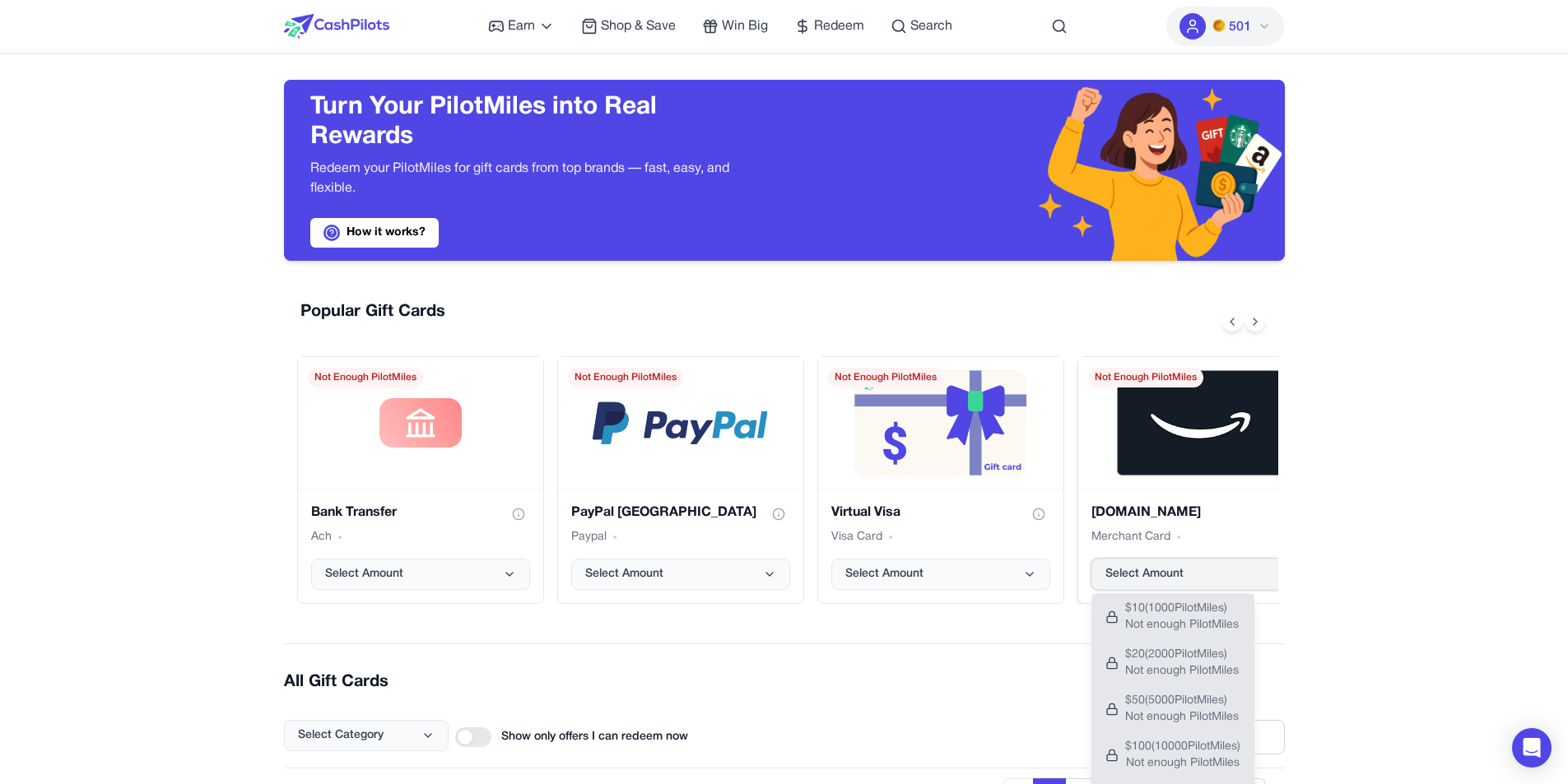
click at [1148, 567] on span "Select Amount" at bounding box center [1144, 574] width 79 height 16
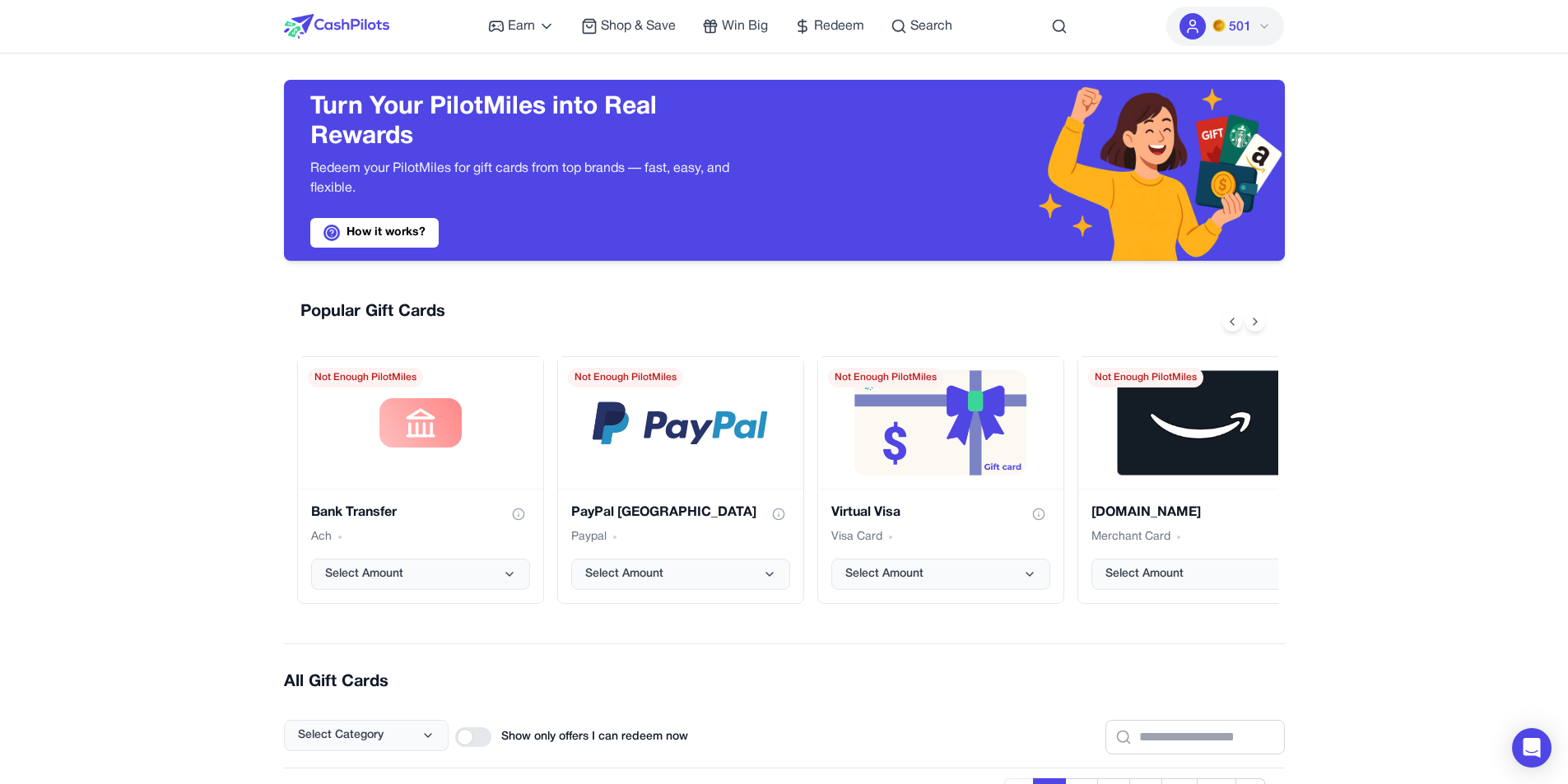
click at [1188, 24] on icon at bounding box center [1193, 26] width 16 height 16
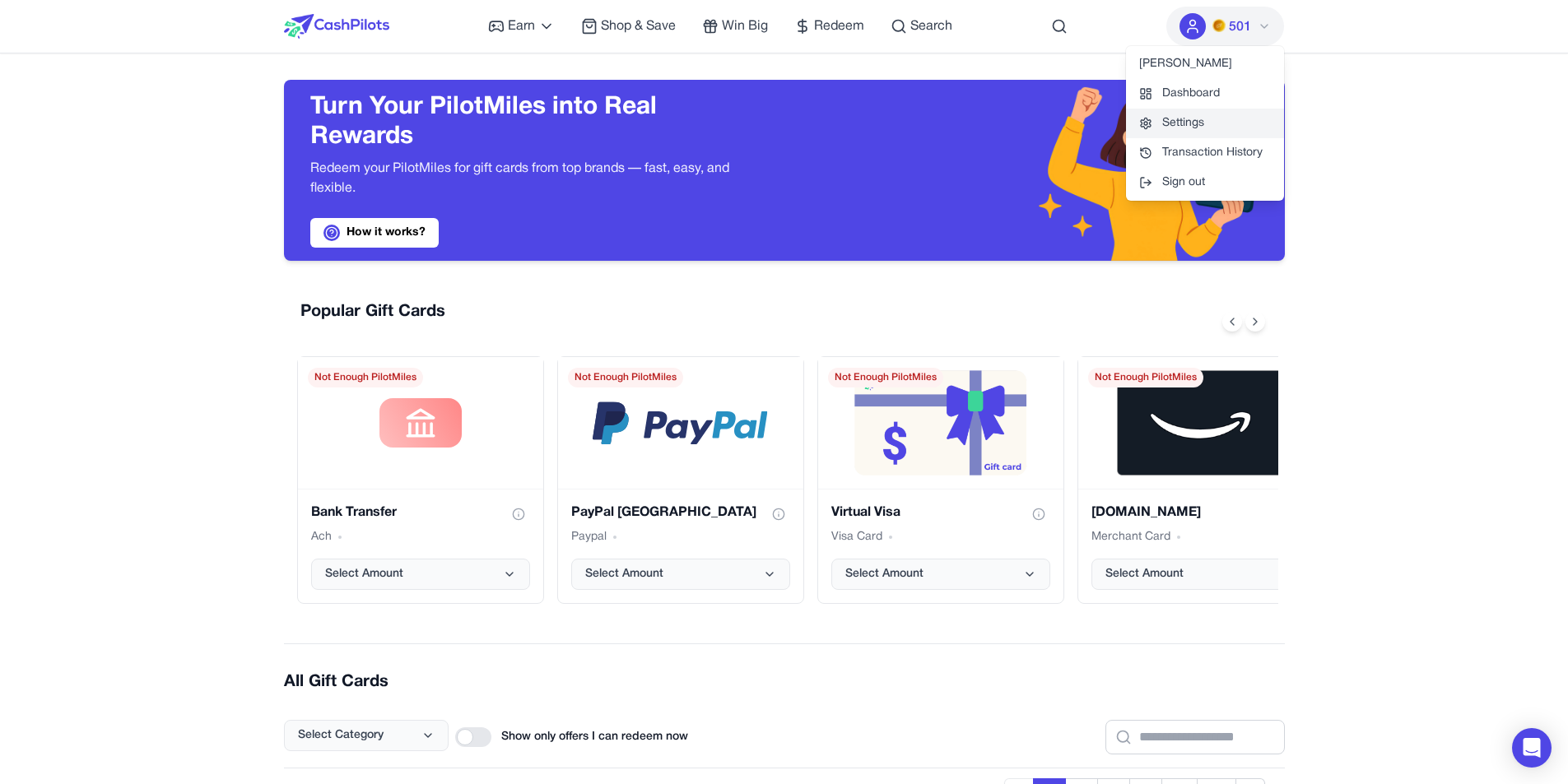
click at [1162, 119] on link "Settings" at bounding box center [1205, 123] width 158 height 30
